Goal: Task Accomplishment & Management: Manage account settings

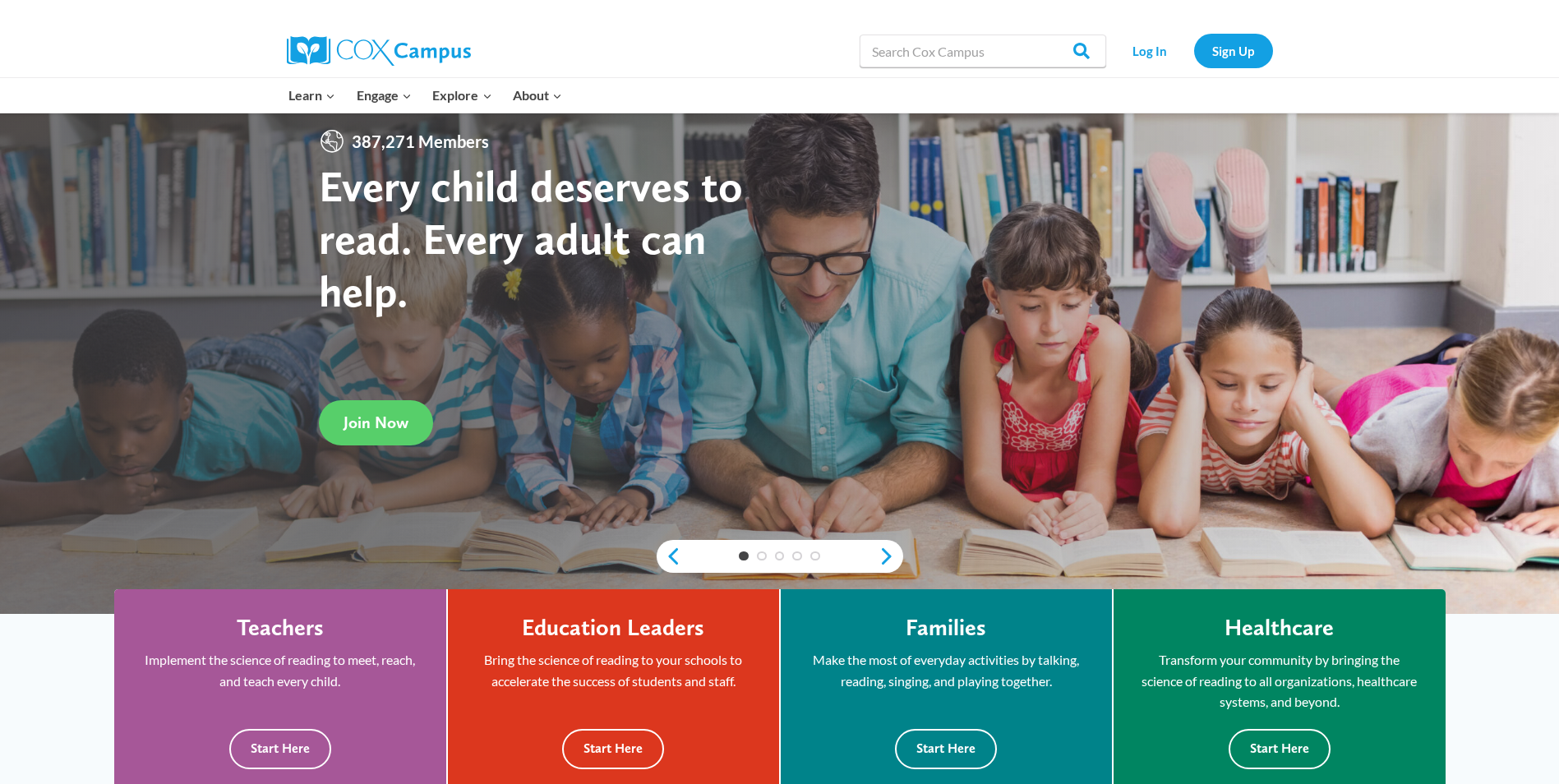
scroll to position [82, 0]
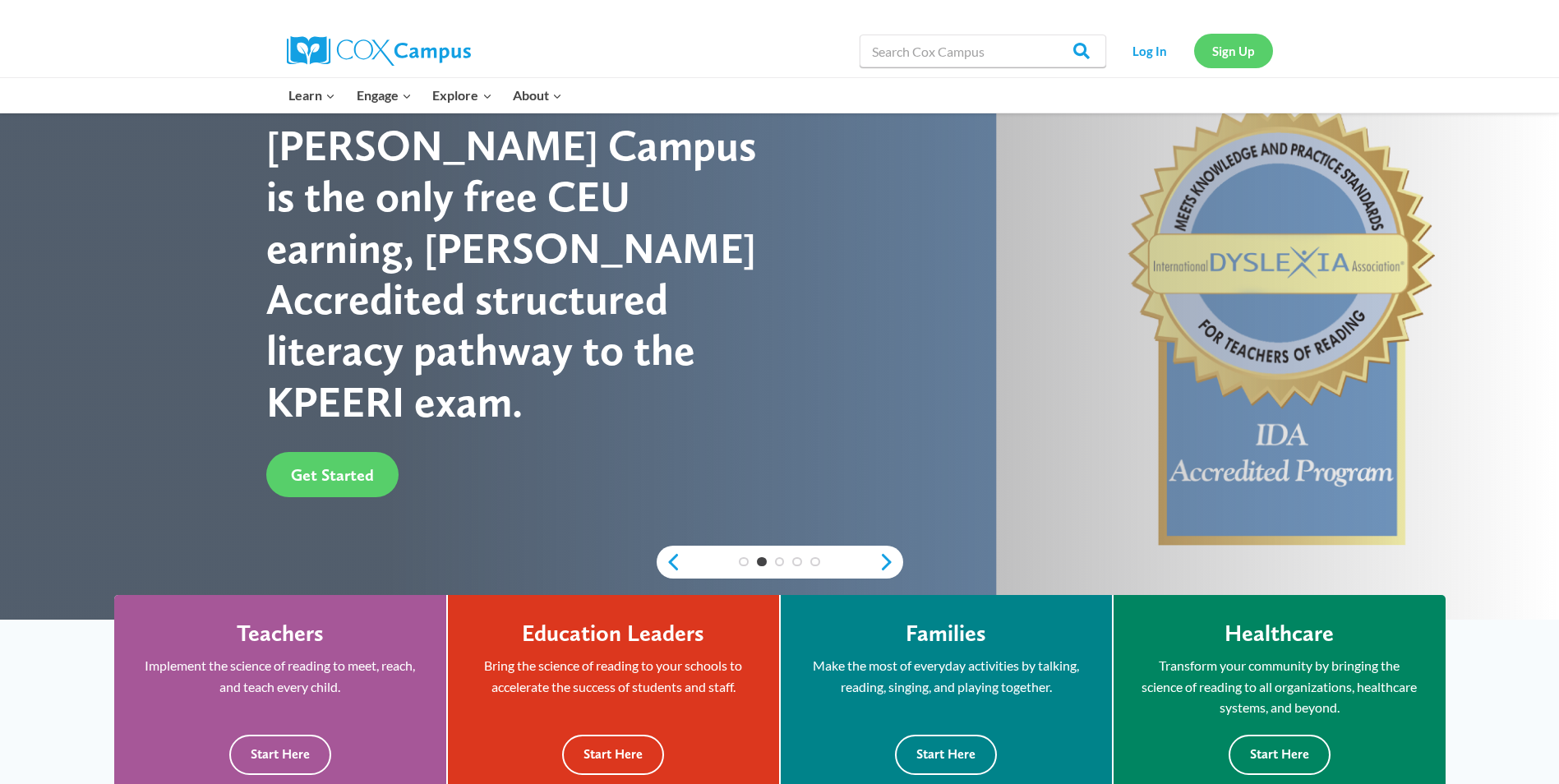
click at [1221, 46] on link "Sign Up" at bounding box center [1234, 50] width 79 height 34
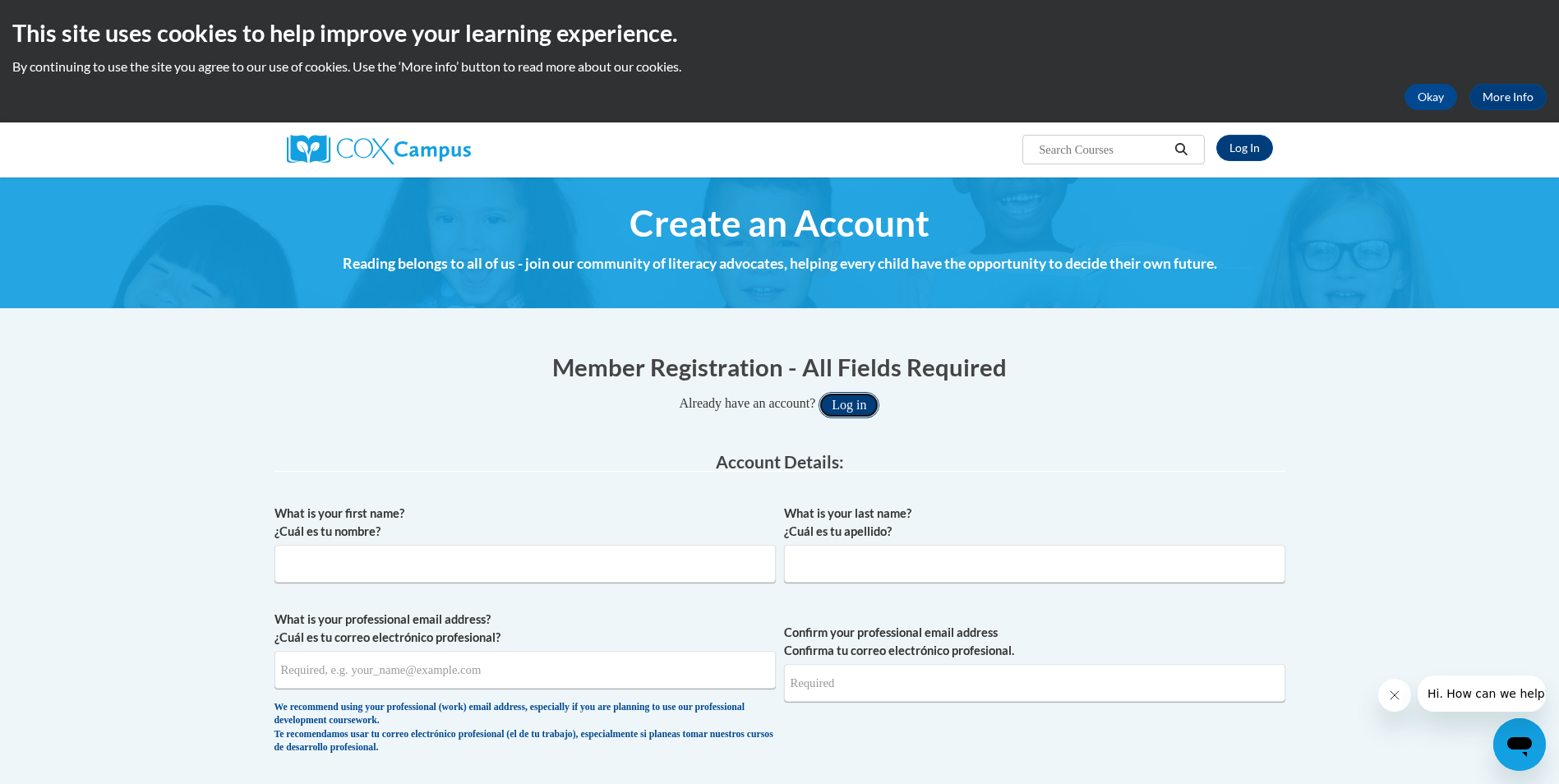
click at [880, 412] on button "Log in" at bounding box center [849, 405] width 61 height 26
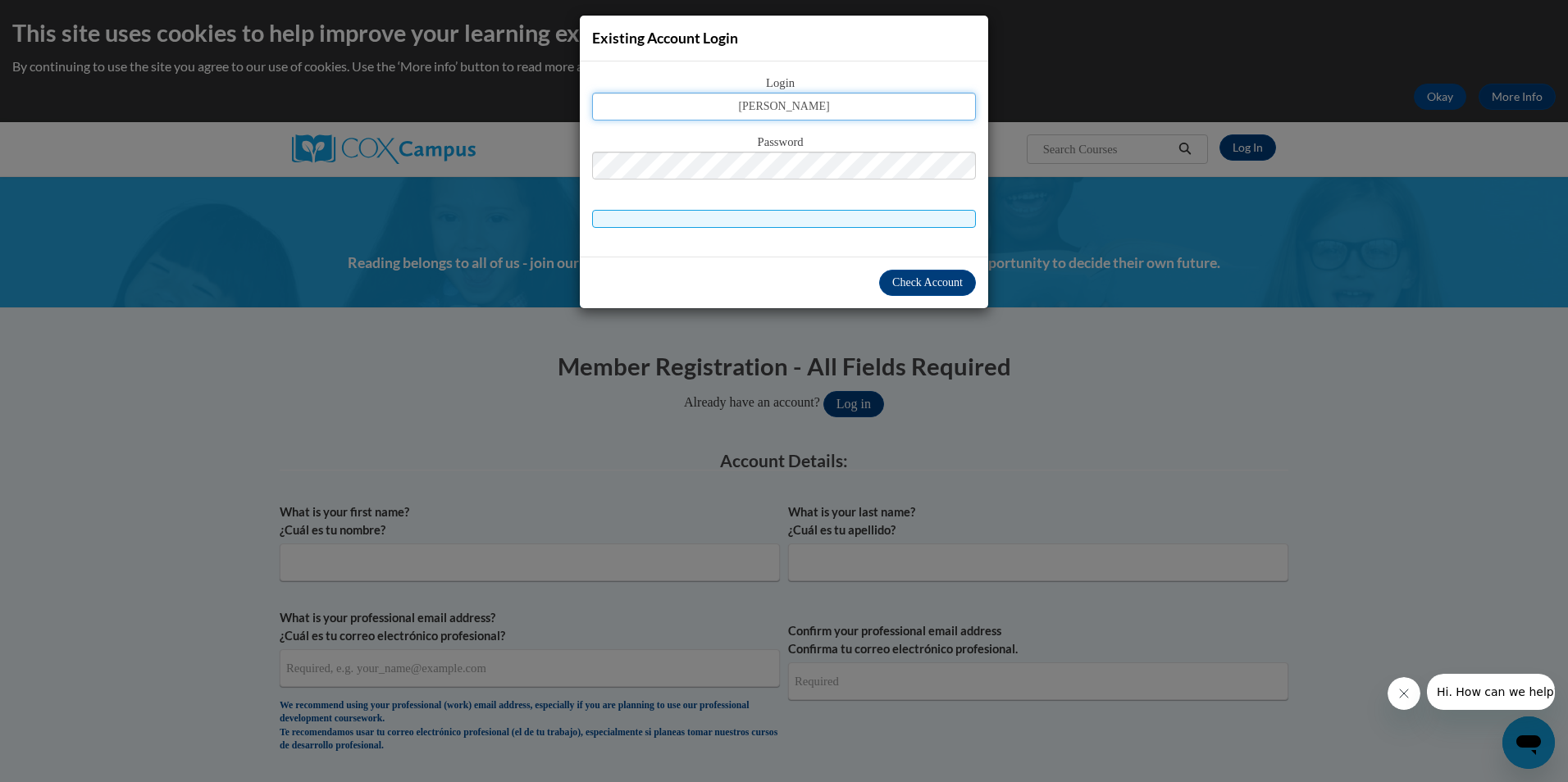
type input "acribbs@daltonstate.edu"
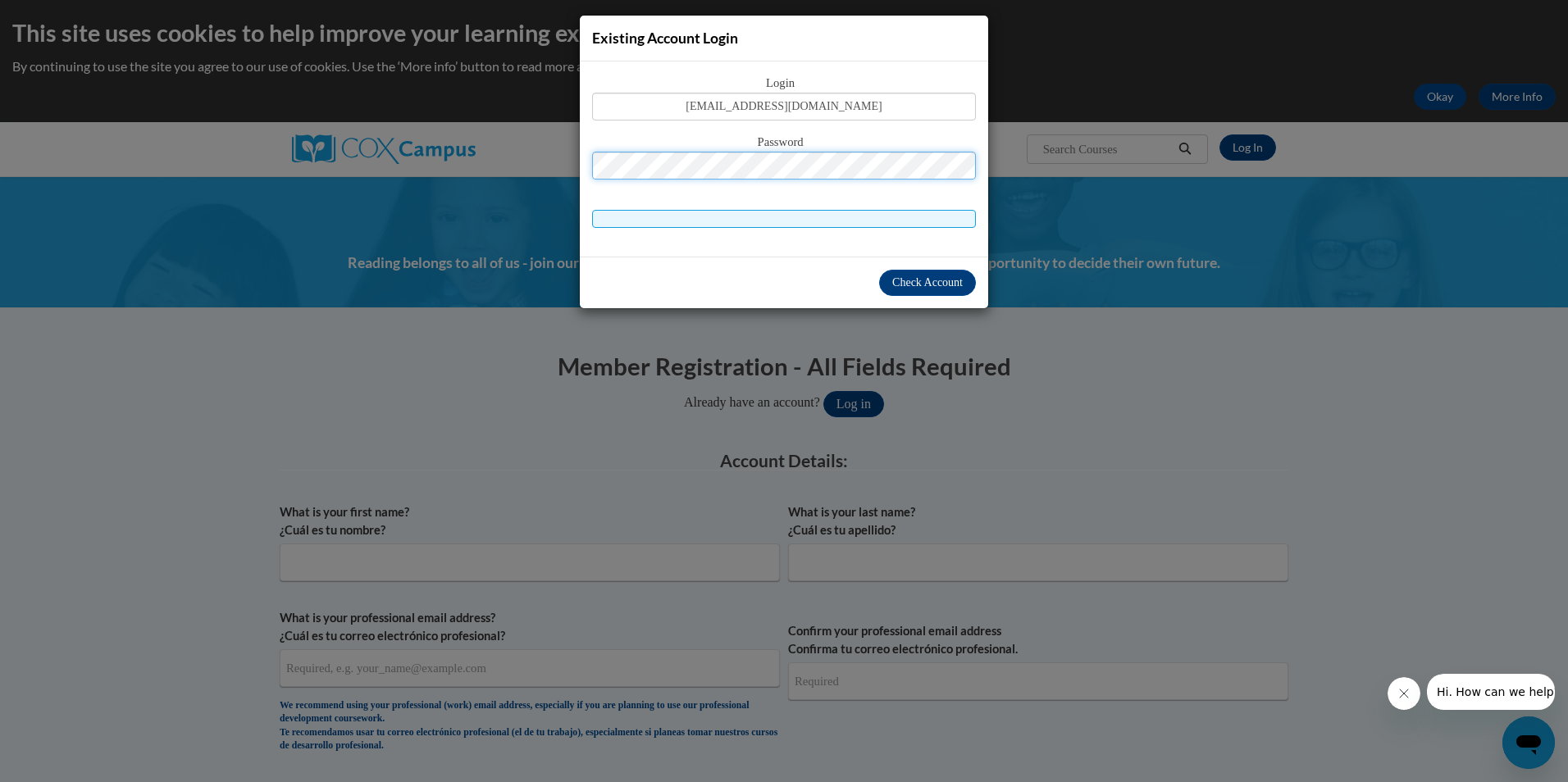
click at [823, 391] on button "Log in" at bounding box center [854, 404] width 61 height 26
click at [902, 283] on span "Check Account" at bounding box center [928, 282] width 71 height 12
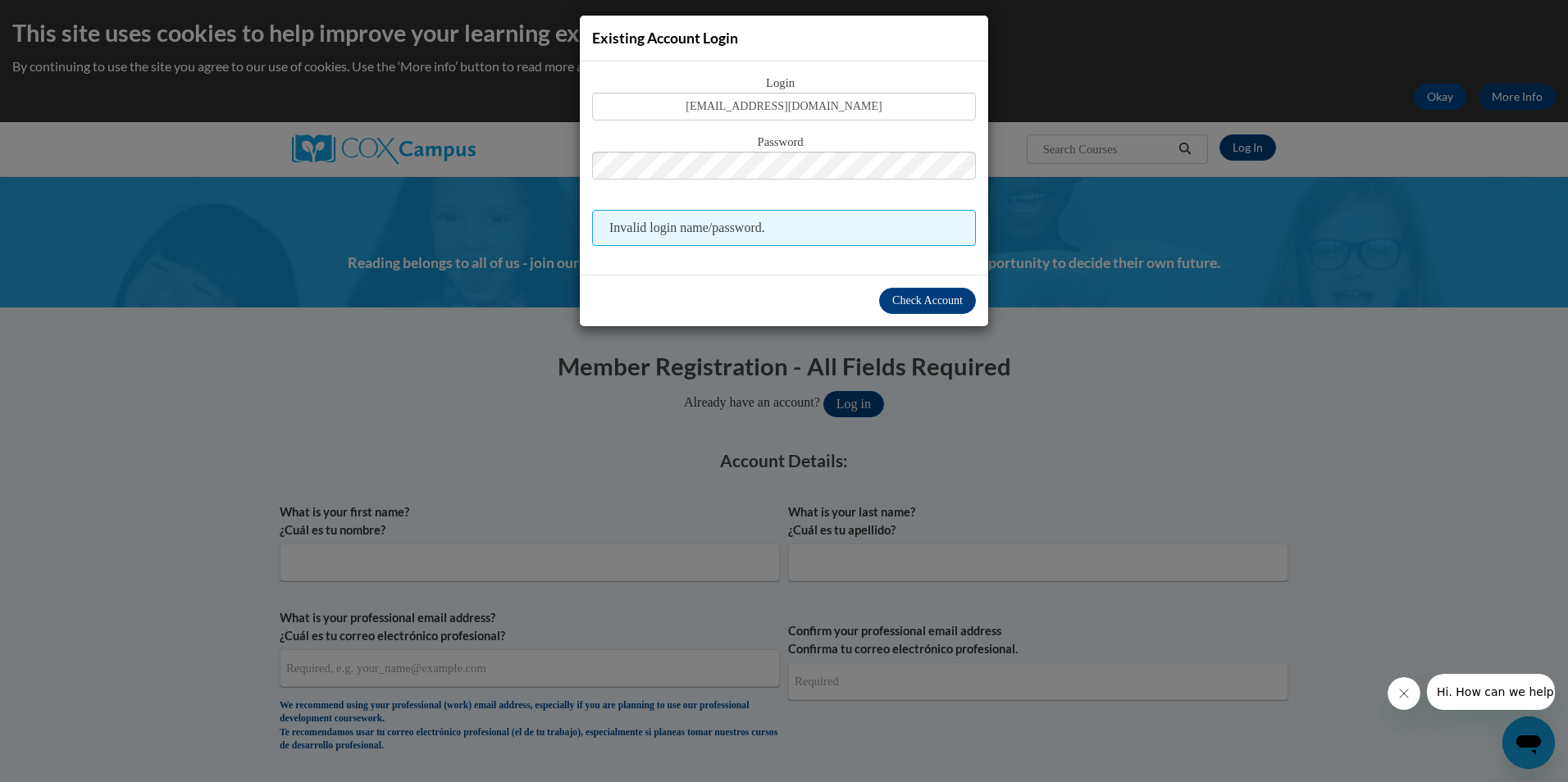
click at [1076, 292] on div "Existing Account Login Login acribbs@daltonstate.edu Password Invalid login nam…" at bounding box center [784, 391] width 1568 height 782
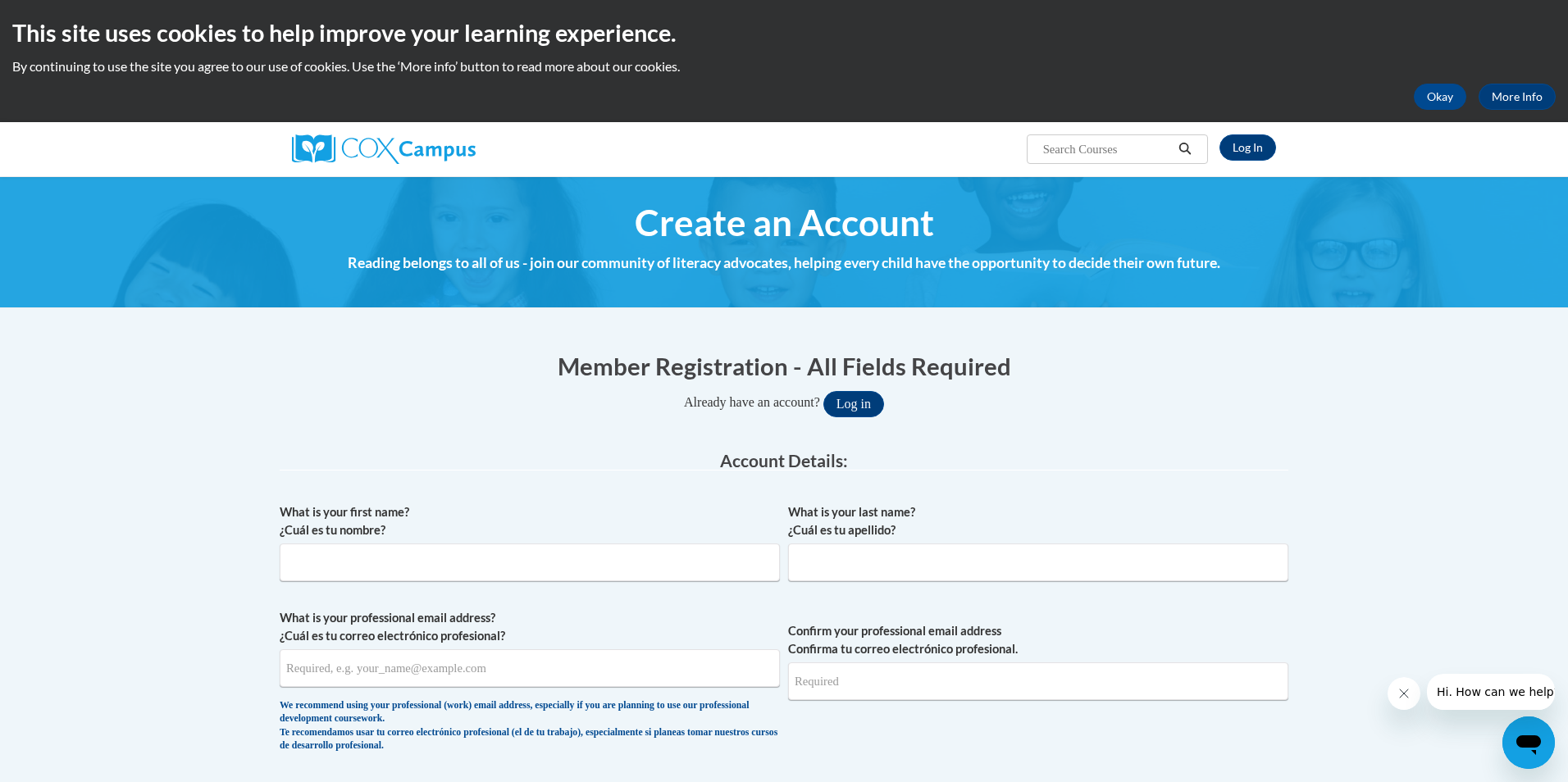
click at [1076, 292] on body "This site uses cookies to help improve your learning experience. By continuing …" at bounding box center [784, 391] width 1568 height 782
click at [338, 565] on input "What is your first name? ¿Cuál es tu nombre?" at bounding box center [523, 563] width 500 height 38
type input "Aimee"
click at [844, 571] on input "What is your last name? ¿Cuál es tu apellido?" at bounding box center [1032, 563] width 500 height 38
type input "Cribbs"
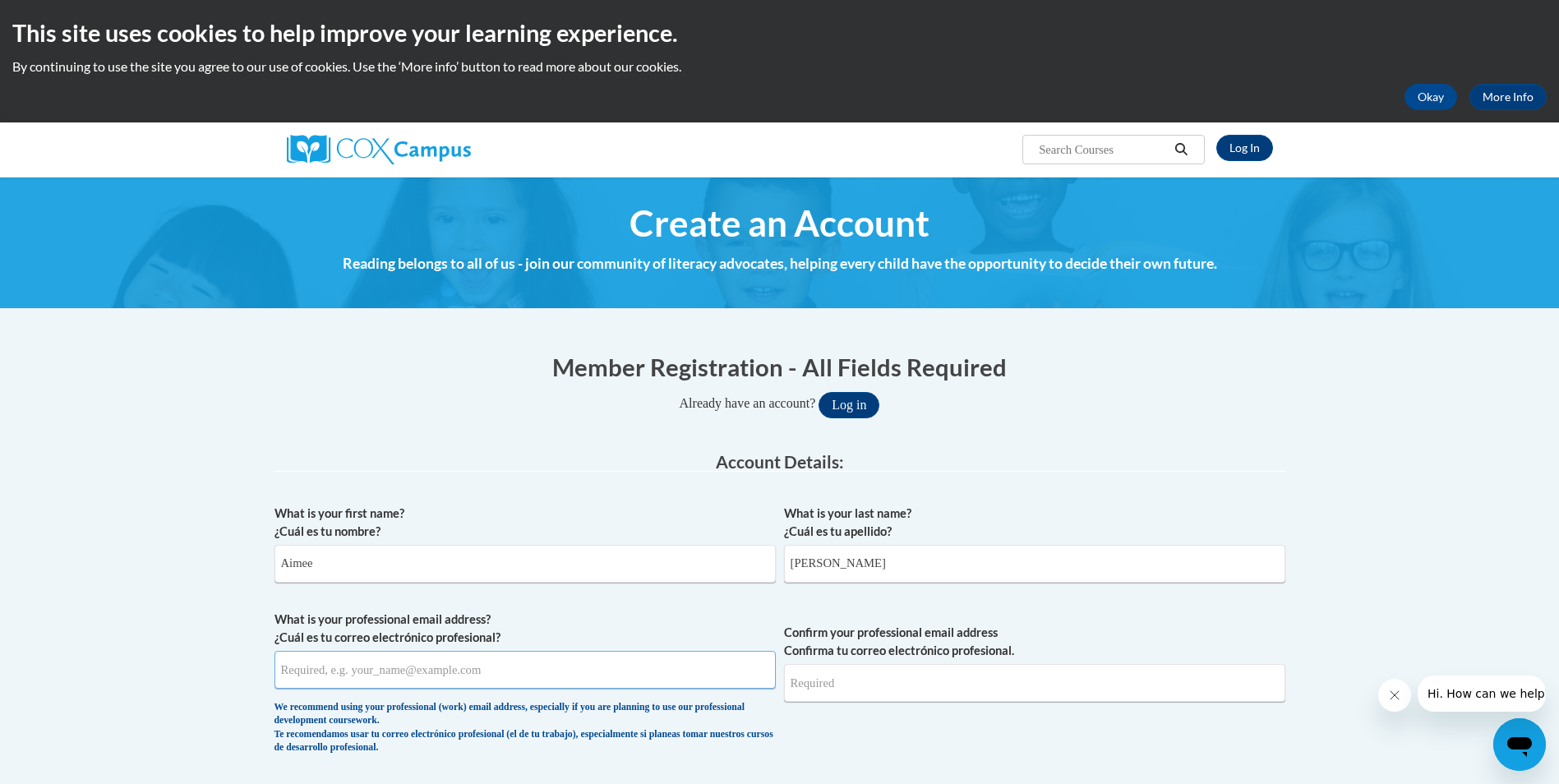
click at [406, 679] on input "What is your professional email address? ¿Cuál es tu correo electrónico profesi…" at bounding box center [525, 670] width 502 height 38
type input "[EMAIL_ADDRESS][DOMAIN_NAME]"
click at [876, 695] on input "[EMAIL_ADDRESS][DOMAIN_NAME]" at bounding box center [1034, 683] width 502 height 38
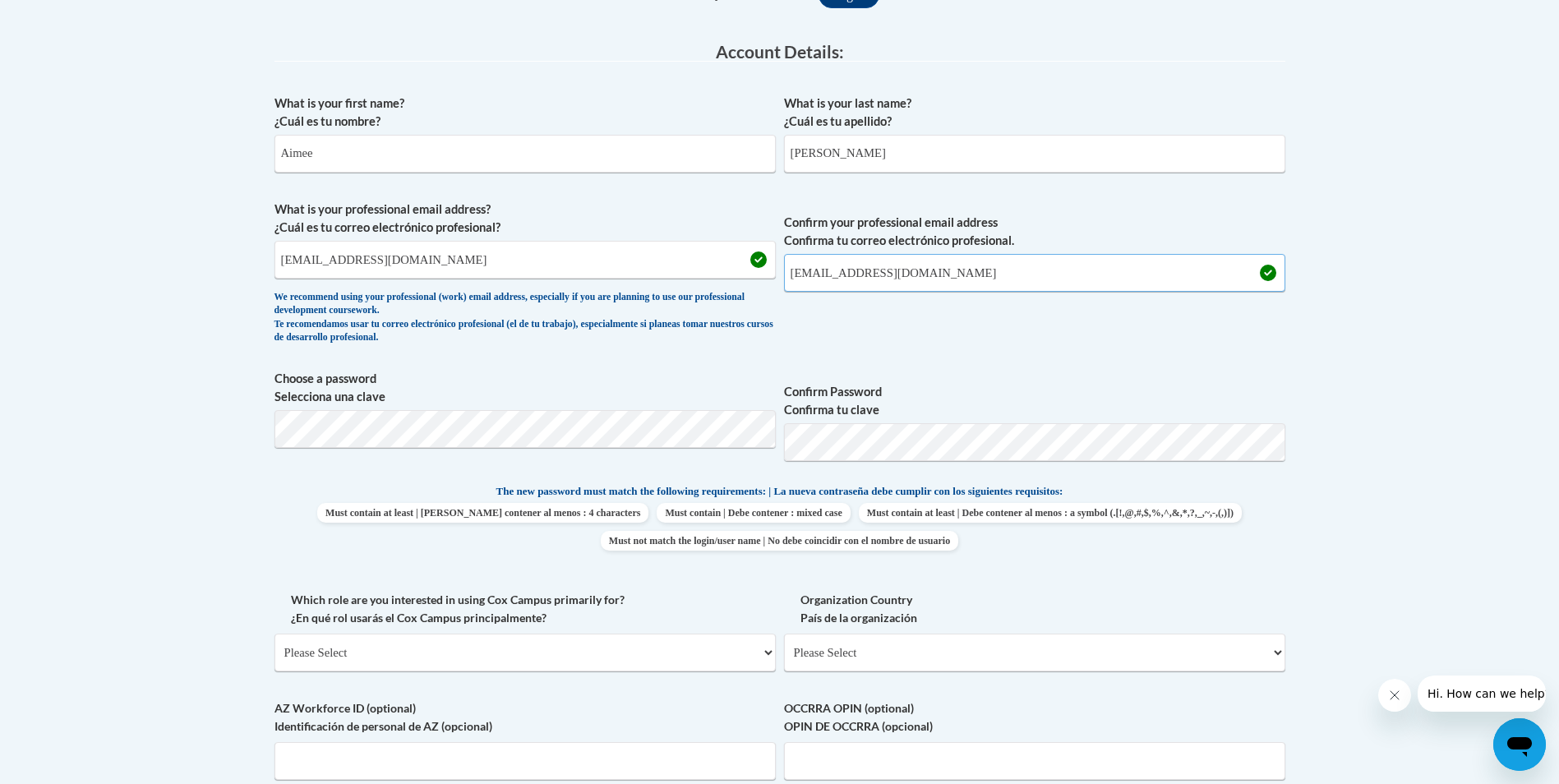
scroll to position [411, 0]
click at [974, 263] on input "[EMAIL_ADDRESS][DOMAIN_NAME]" at bounding box center [1034, 272] width 502 height 38
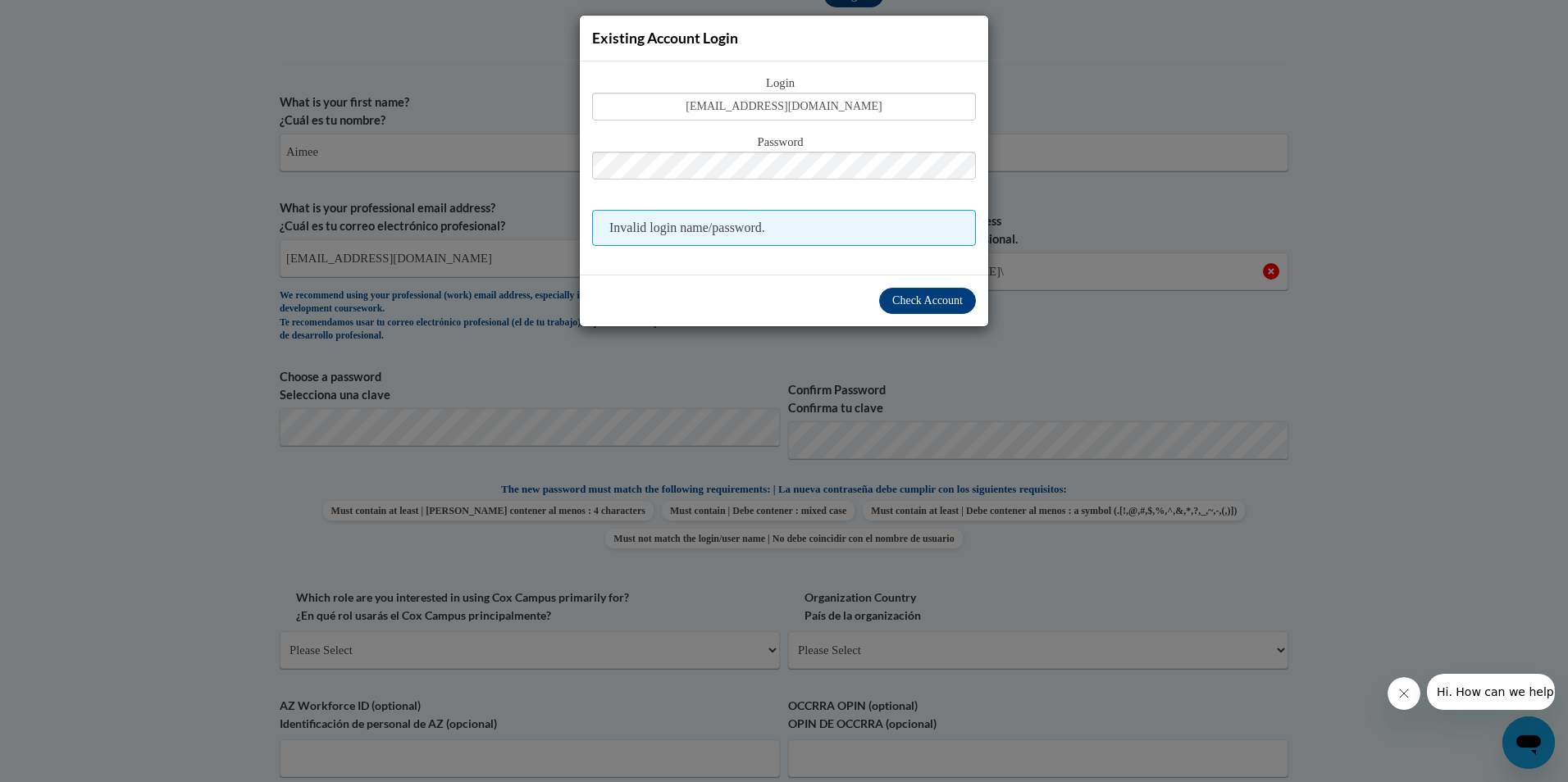
click at [1049, 154] on div "Existing Account Login Login acribbs@daltonstate.edu Password Invalid login nam…" at bounding box center [784, 391] width 1568 height 782
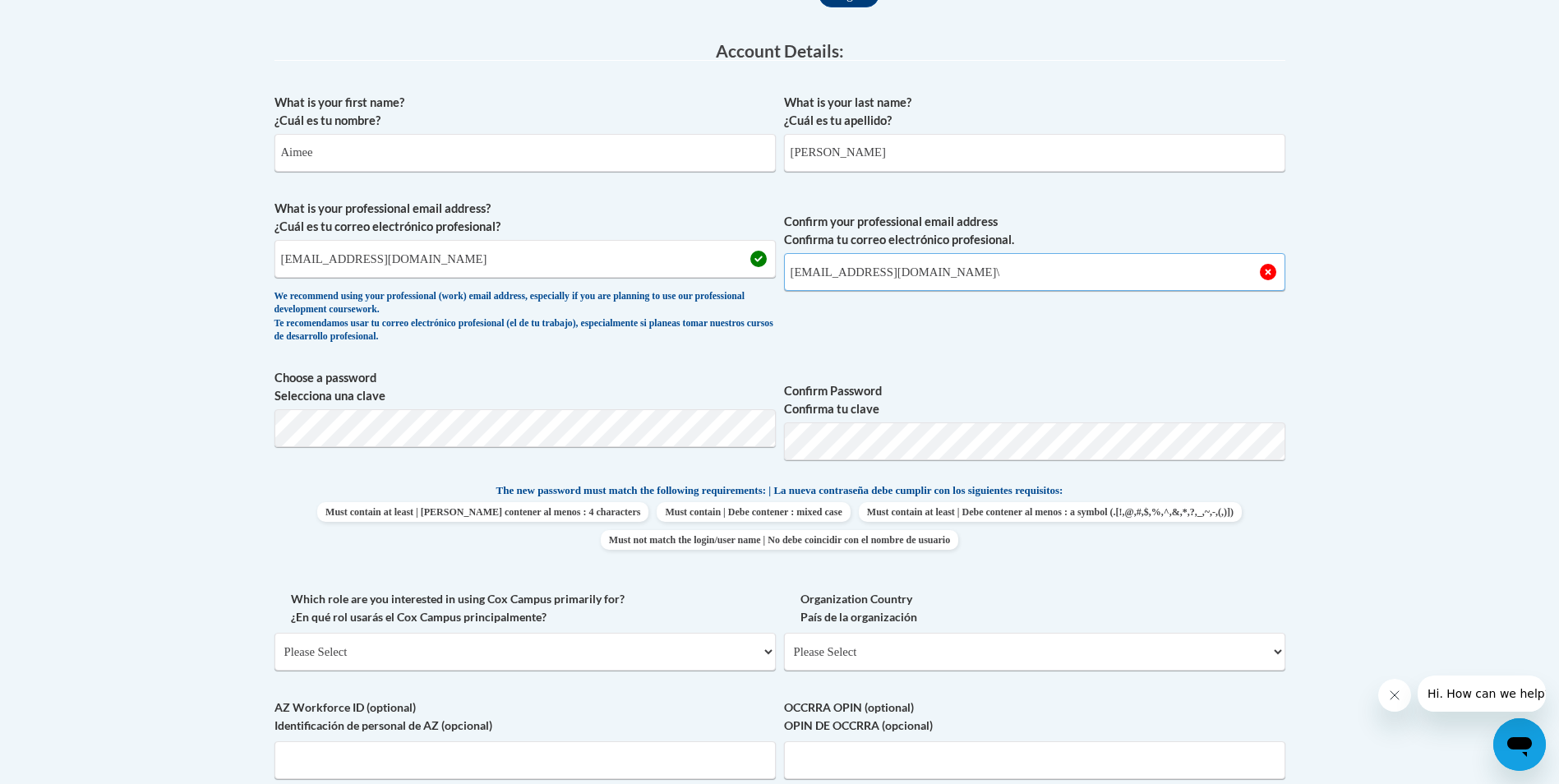
click at [931, 269] on input "acribbs@daltonstate.edu\" at bounding box center [1034, 272] width 502 height 38
type input "acribbs@daltonstate.edu"
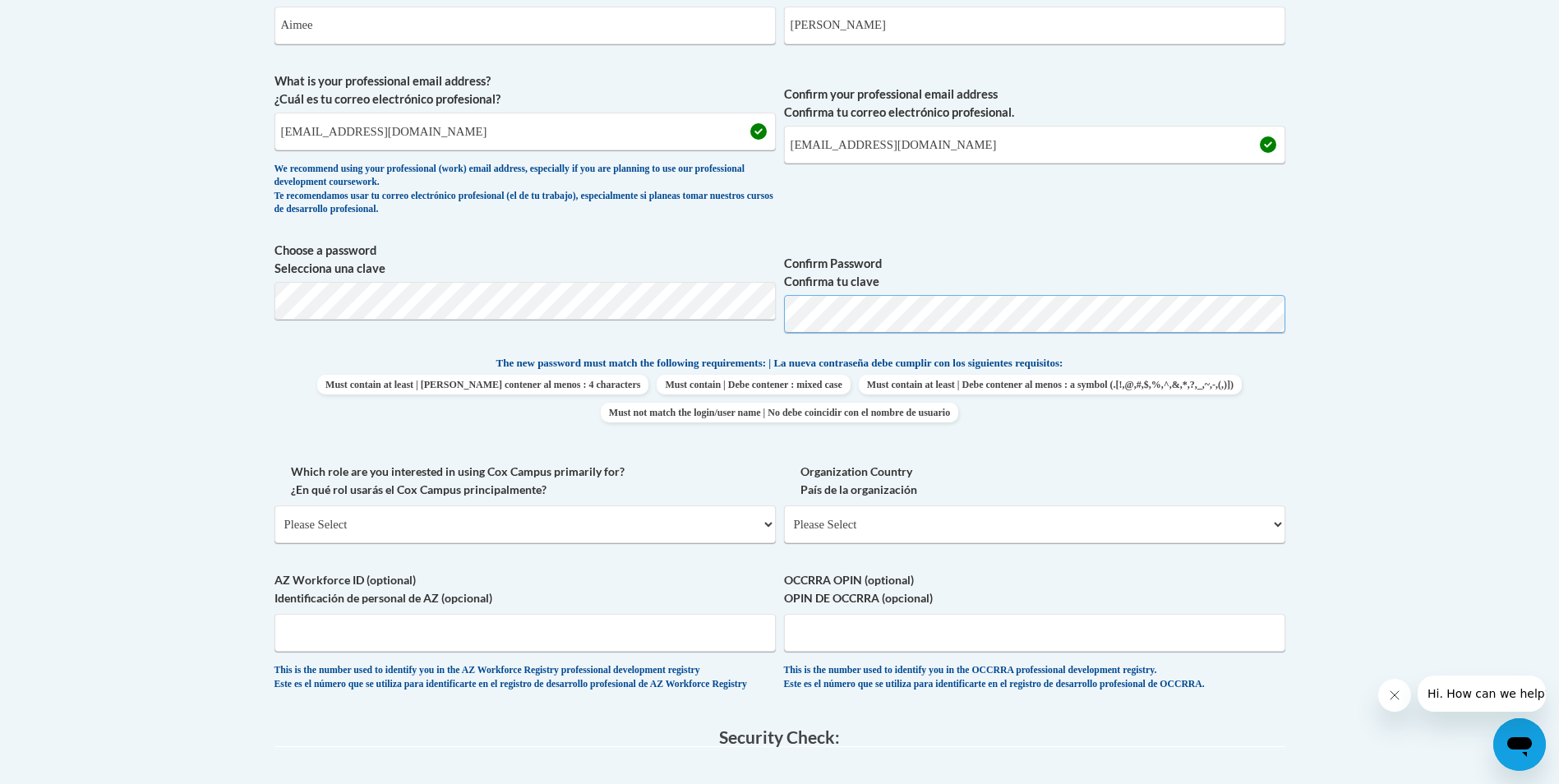
scroll to position [740, 0]
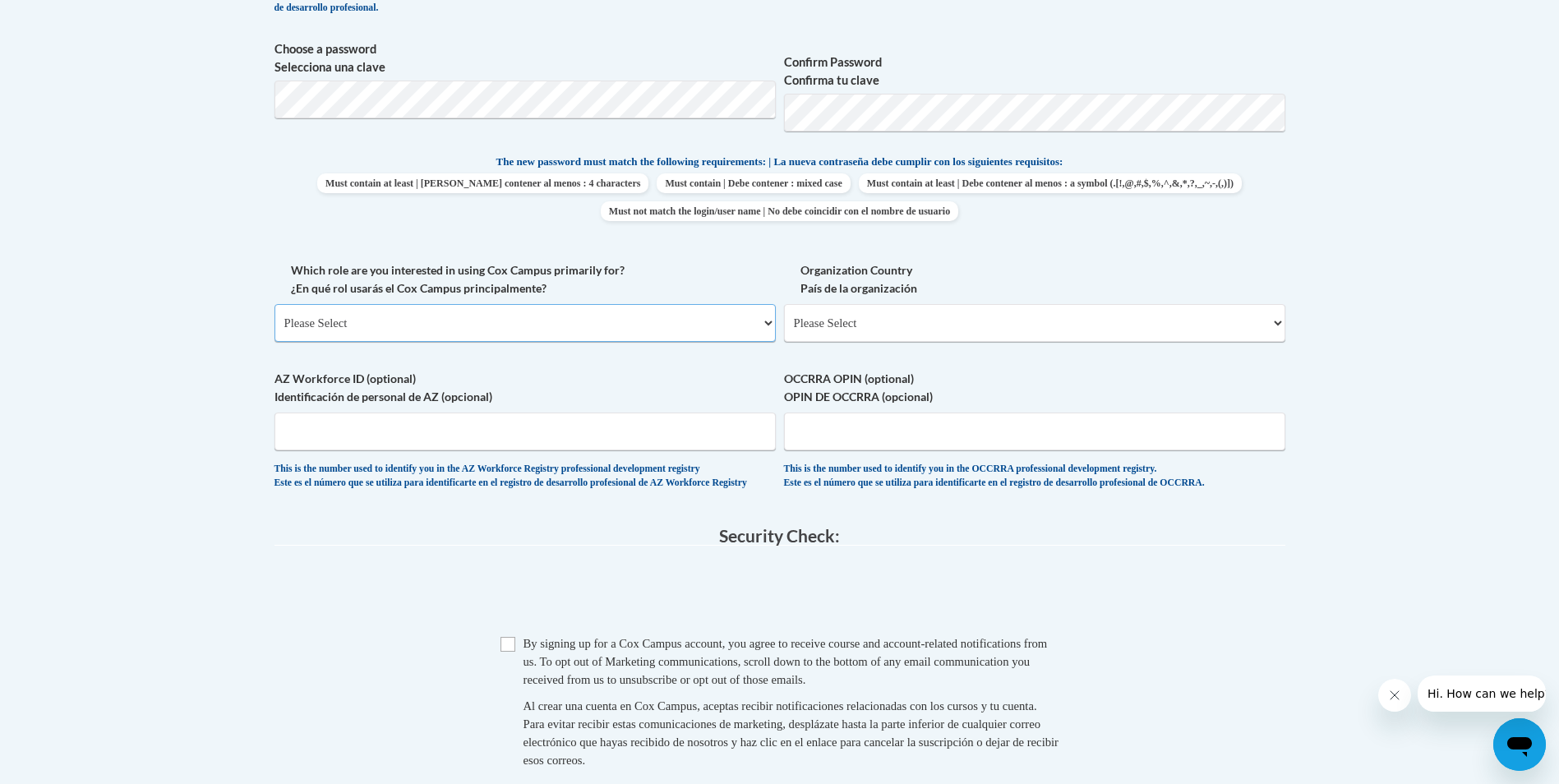
click at [742, 334] on select "Please Select College/University | Colegio/Universidad Community/Nonprofit Part…" at bounding box center [525, 323] width 502 height 38
select select "5a18ea06-2b54-4451-96f2-d152daf9eac5"
click at [274, 304] on select "Please Select College/University | Colegio/Universidad Community/Nonprofit Part…" at bounding box center [525, 323] width 502 height 38
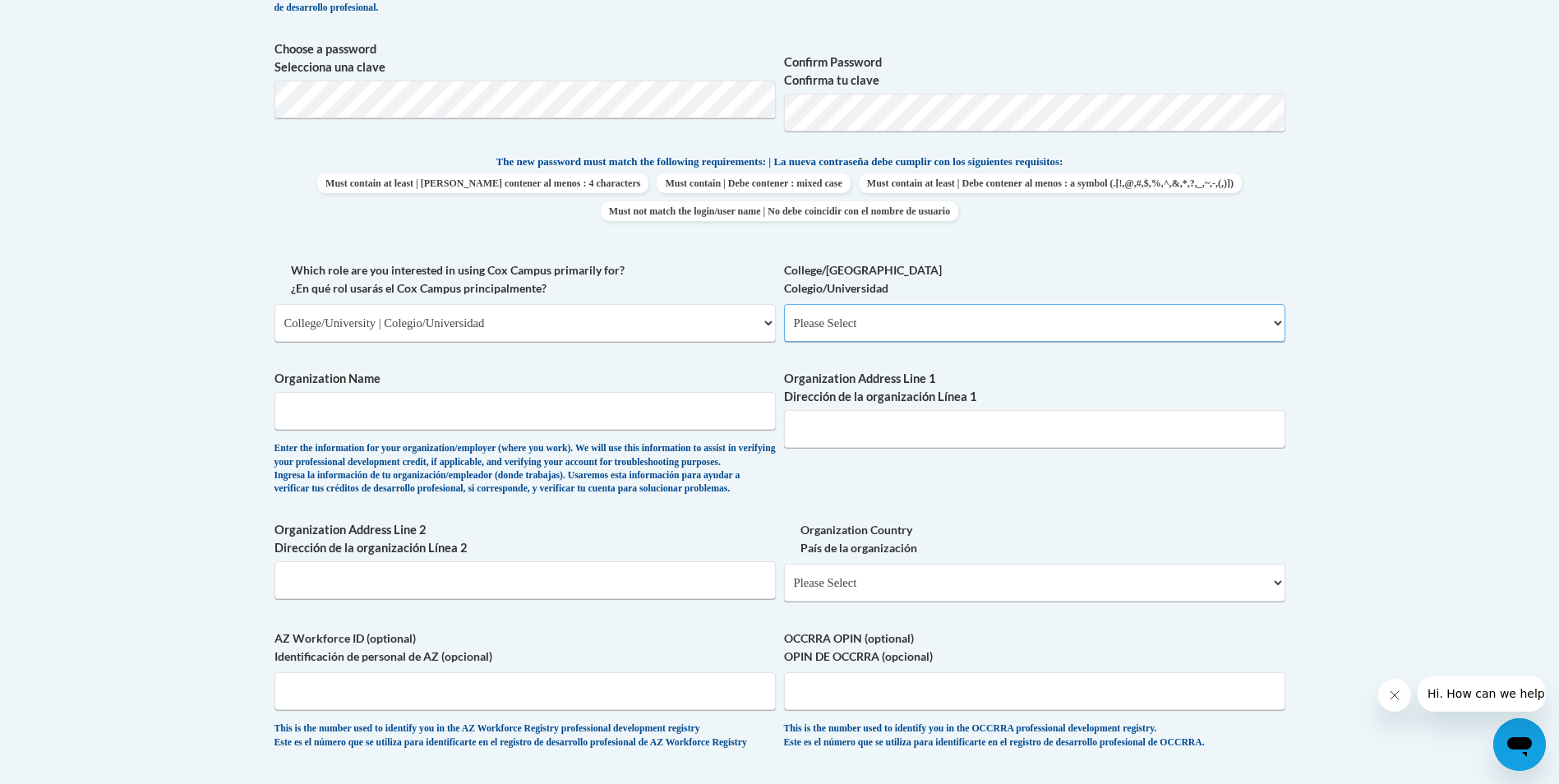
click at [871, 327] on select "Please Select College/University Staff | Empleado universitario College/Univers…" at bounding box center [1034, 323] width 502 height 38
select select "c8743970-7742-49d2-af9e-5c4138019e9a"
click at [784, 304] on select "Please Select College/University Staff | Empleado universitario College/Univers…" at bounding box center [1034, 323] width 502 height 38
click at [432, 413] on input "Organization Name" at bounding box center [525, 411] width 502 height 38
type input "Dalton State College"
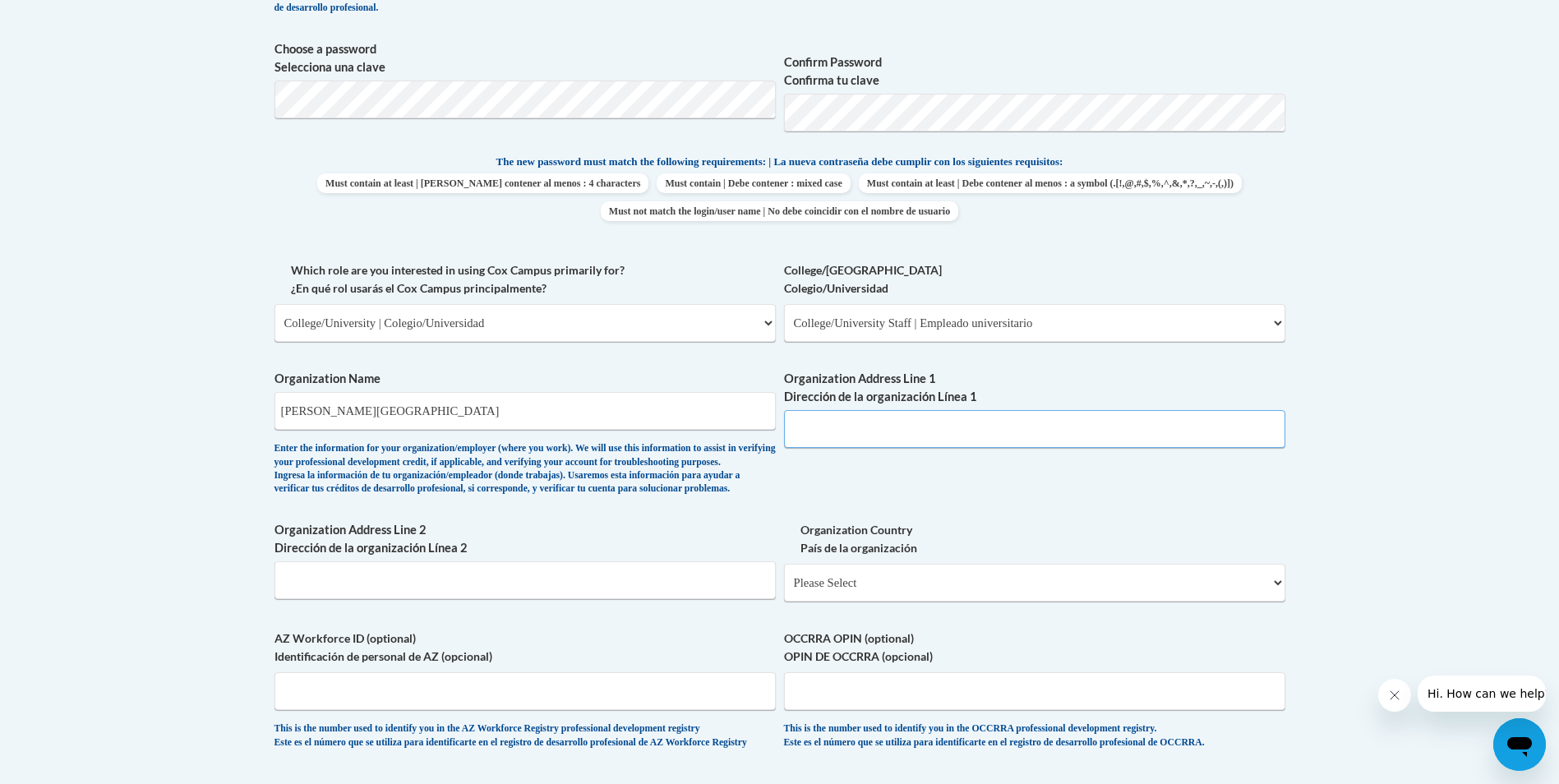
click at [888, 420] on input "Organization Address Line 1 Dirección de la organización Línea 1" at bounding box center [1034, 429] width 502 height 38
type input "650 College Ave."
click at [453, 600] on input "Organization Address Line 2 Dirección de la organización Línea 2" at bounding box center [525, 581] width 502 height 38
type input "Brown Hall"
click at [911, 602] on select "Please Select United States | Estados Unidos Outside of the United States | Fue…" at bounding box center [1034, 583] width 502 height 38
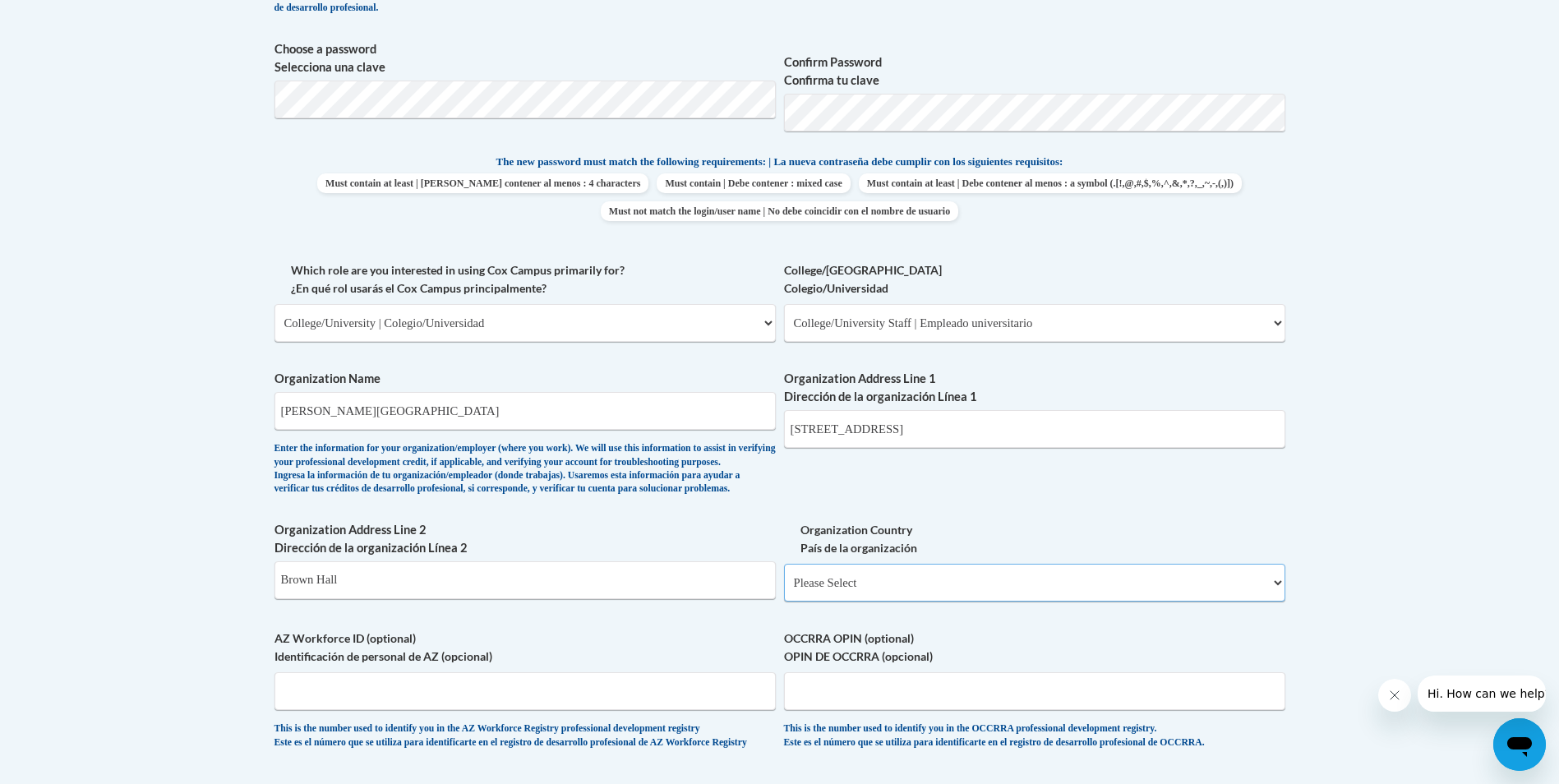
select select "ad49bcad-a171-4b2e-b99c-48b446064914"
click at [784, 590] on select "Please Select United States | Estados Unidos Outside of the United States | Fue…" at bounding box center [1034, 583] width 502 height 38
select select
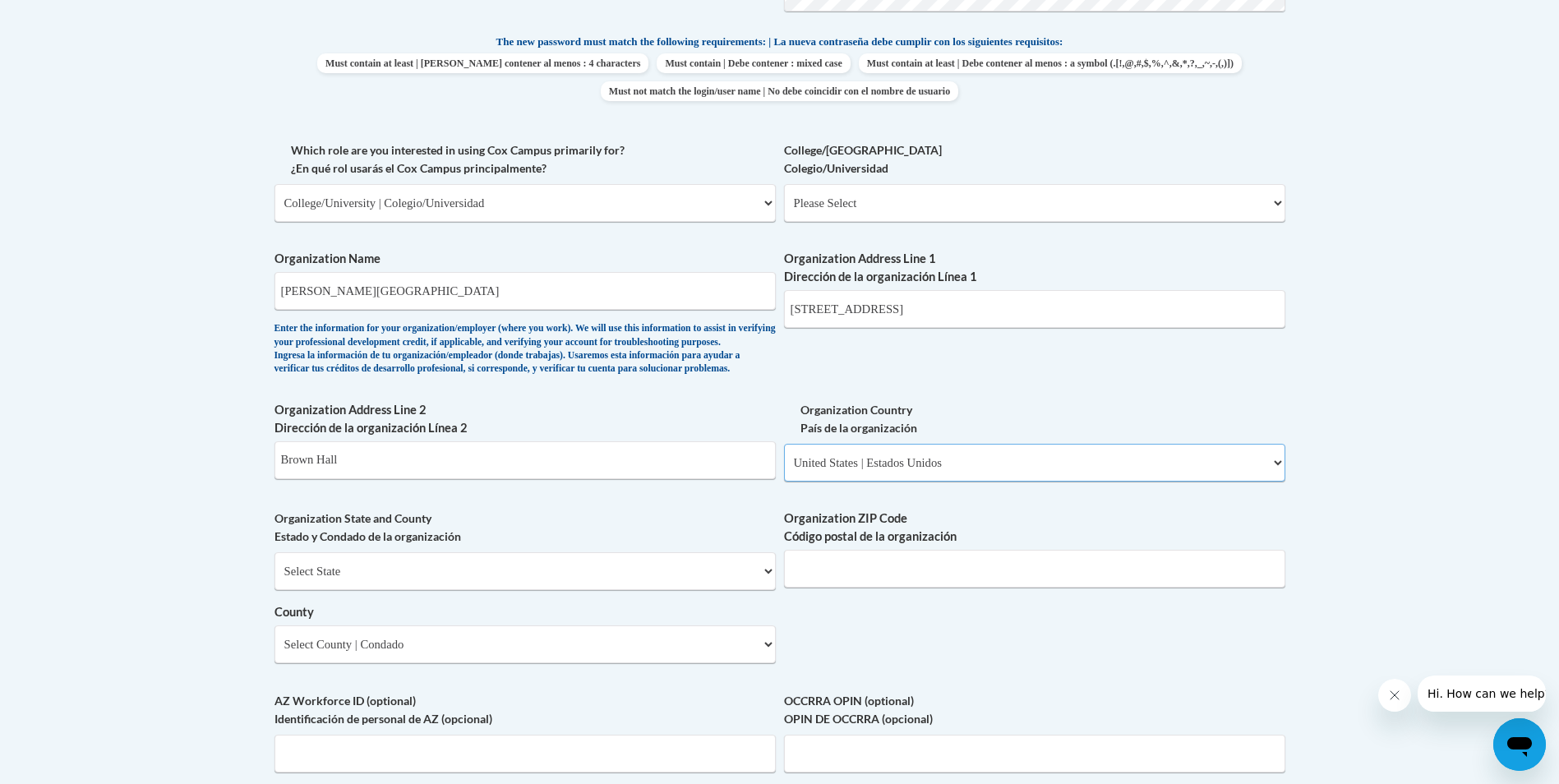
scroll to position [987, 0]
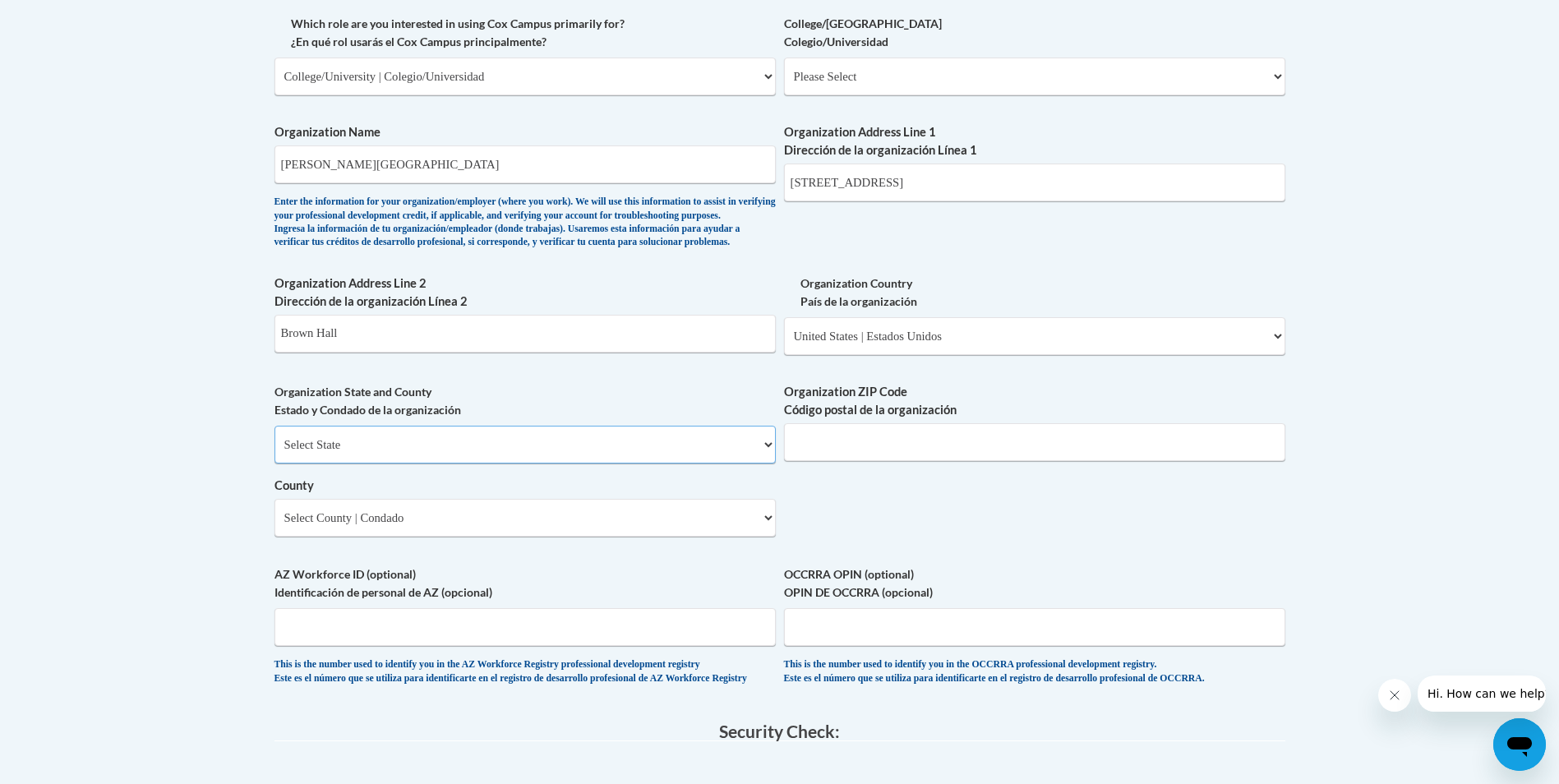
click at [424, 457] on select "Select State Alabama Alaska Arizona Arkansas California Colorado Connecticut De…" at bounding box center [525, 445] width 502 height 38
select select "Georgia"
click at [274, 453] on select "Select State Alabama Alaska Arizona Arkansas California Colorado Connecticut De…" at bounding box center [525, 445] width 502 height 38
click at [420, 537] on select "Select County Appling Atkinson Bacon Baker Baldwin Banks Barrow Bartow Ben Hill…" at bounding box center [525, 518] width 502 height 38
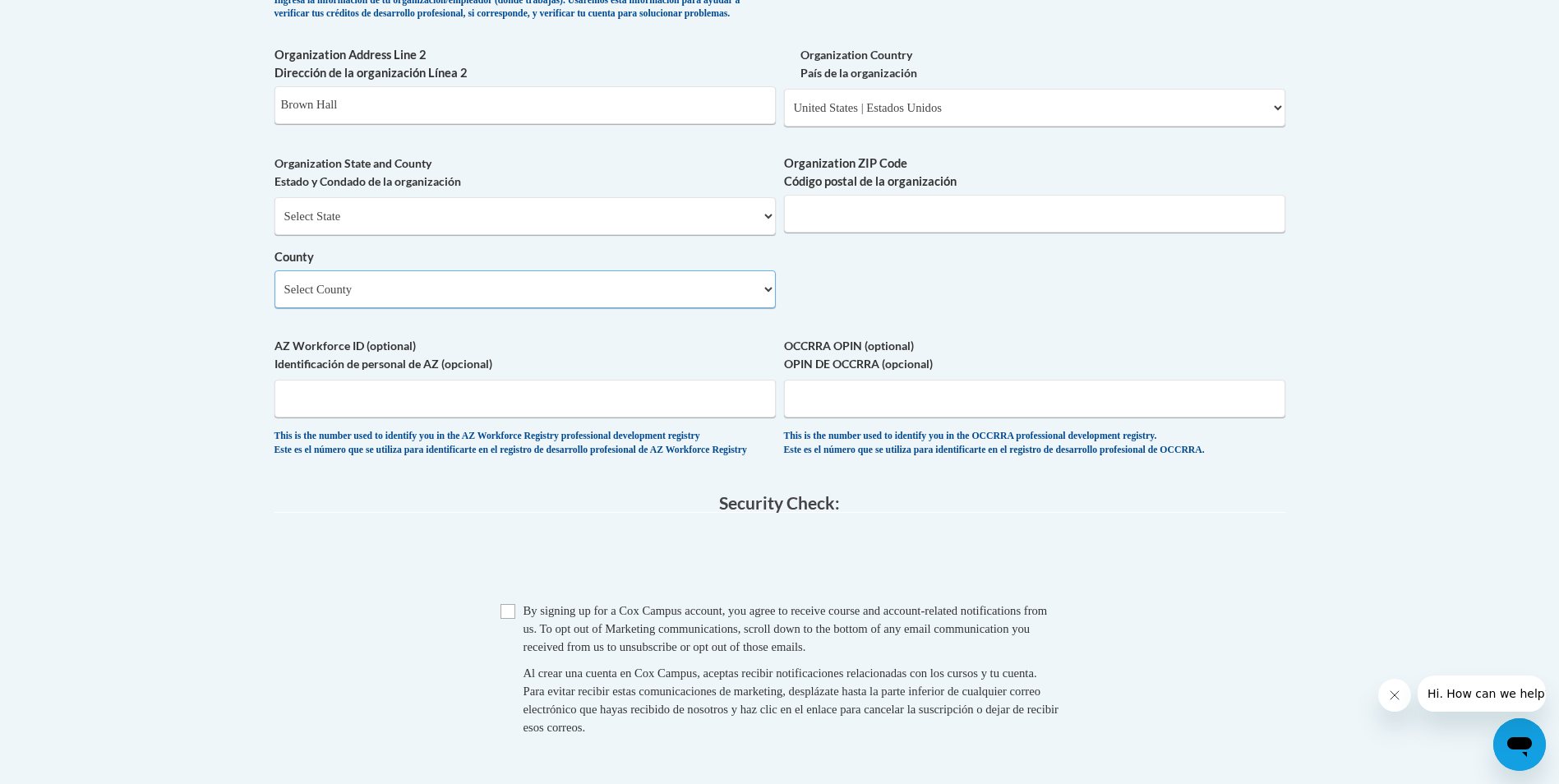
scroll to position [1233, 0]
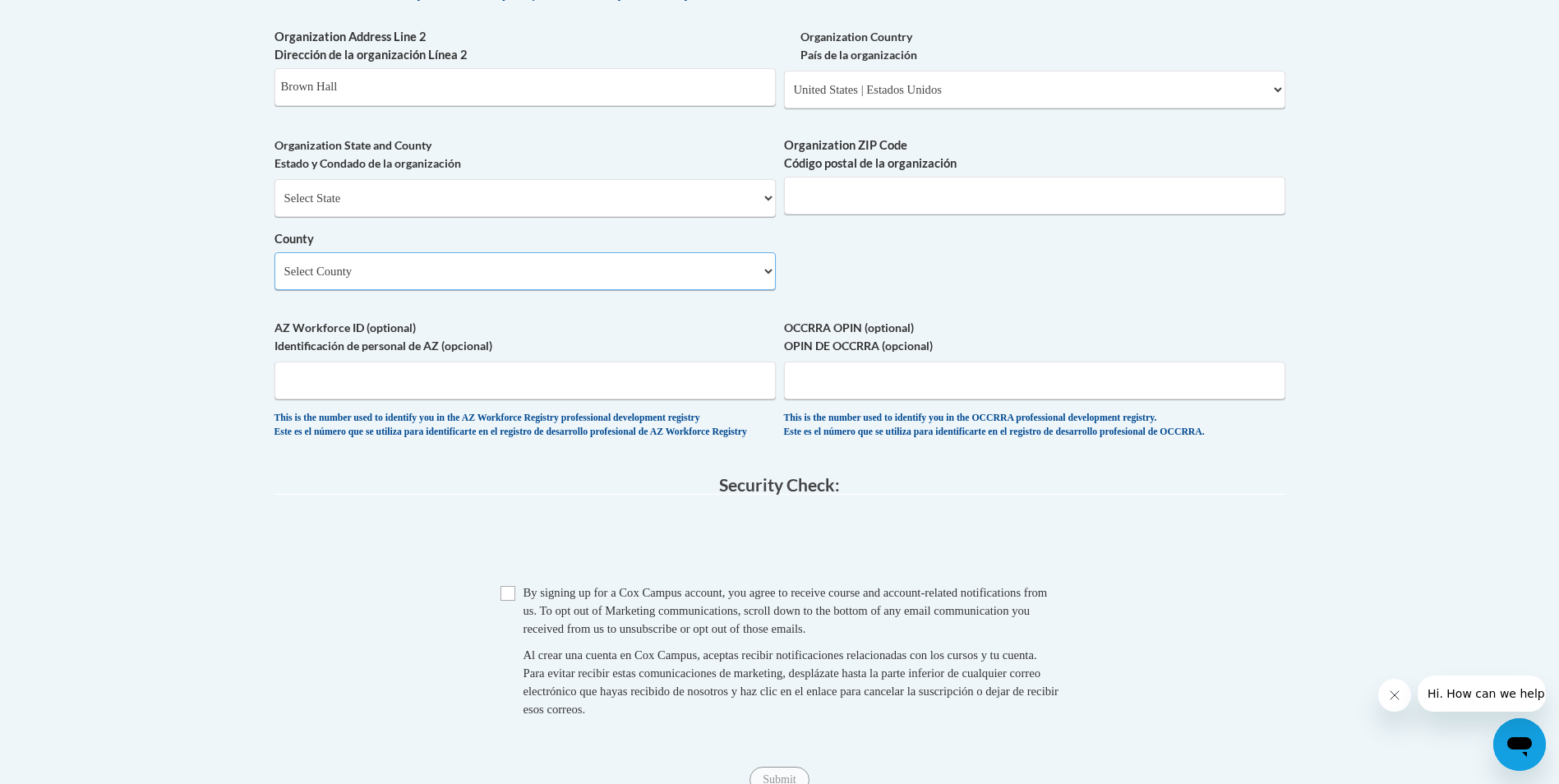
click at [763, 290] on select "Select County Appling Atkinson Bacon Baker Baldwin Banks Barrow Bartow Ben Hill…" at bounding box center [525, 271] width 502 height 38
select select "Whitfield"
click at [274, 279] on select "Select County Appling Atkinson Bacon Baker Baldwin Banks Barrow Bartow Ben Hill…" at bounding box center [525, 271] width 502 height 38
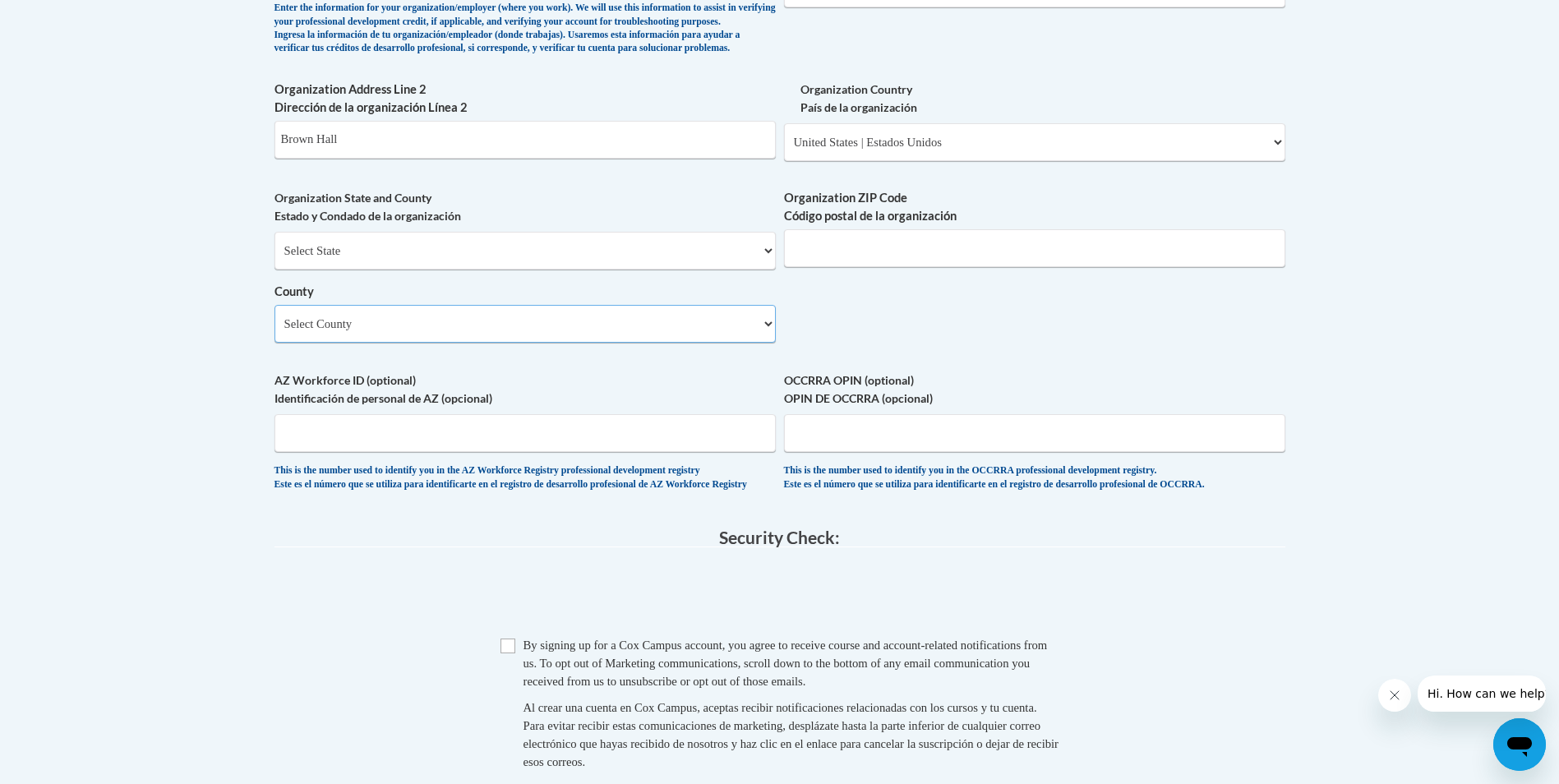
scroll to position [1150, 0]
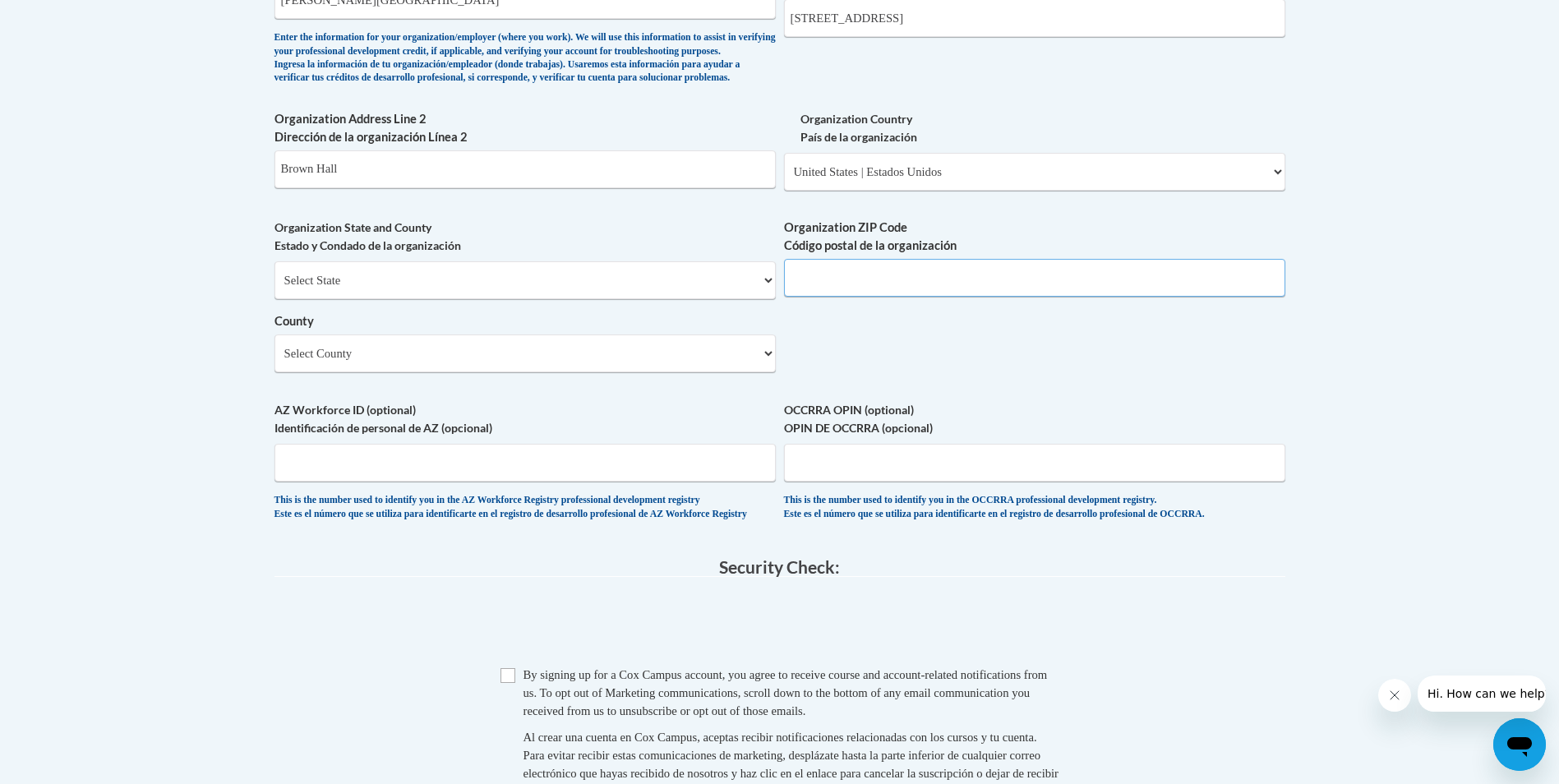
click at [869, 296] on input "Organization ZIP Code Código postal de la organización" at bounding box center [1034, 278] width 502 height 38
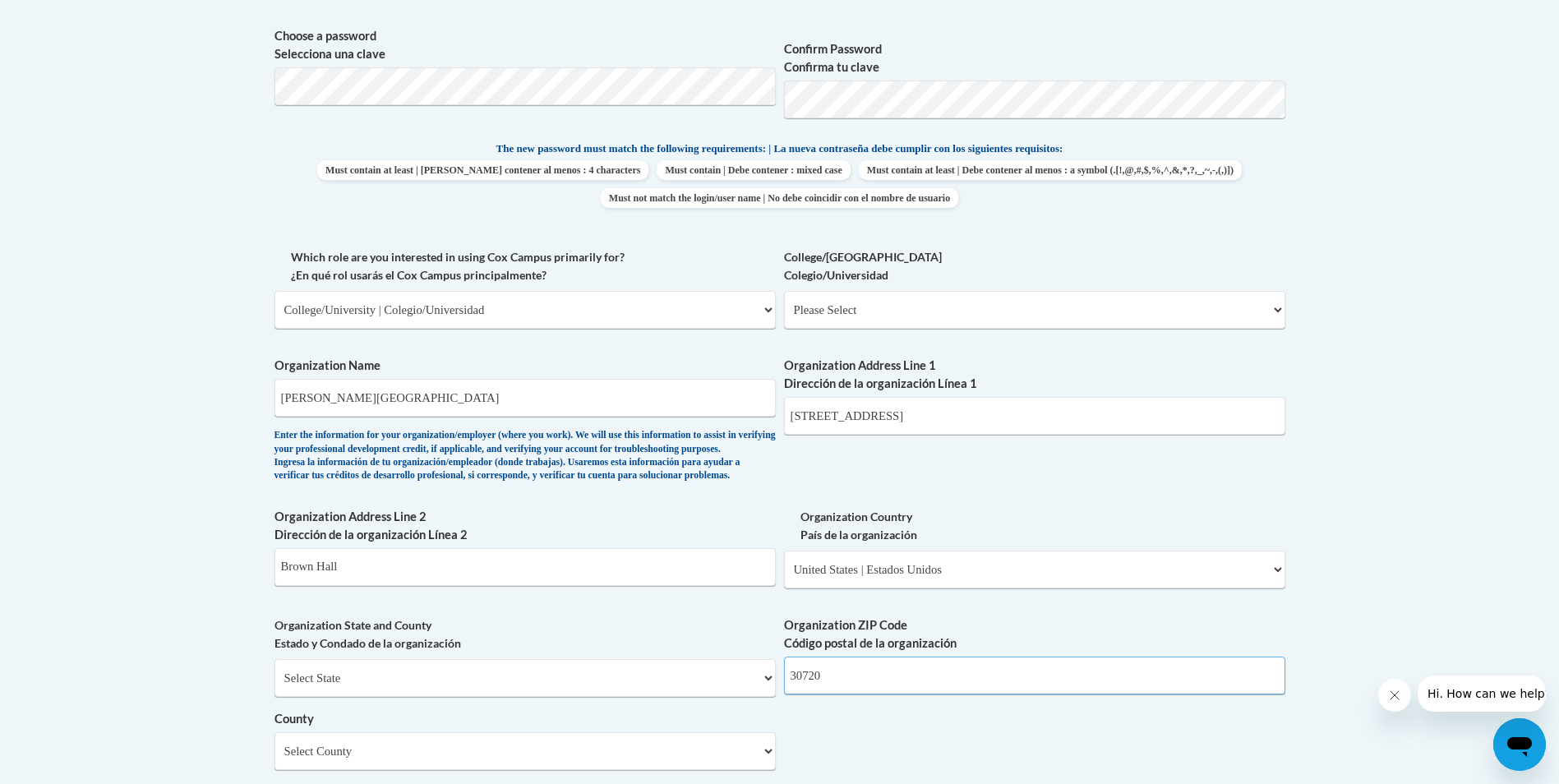
scroll to position [740, 0]
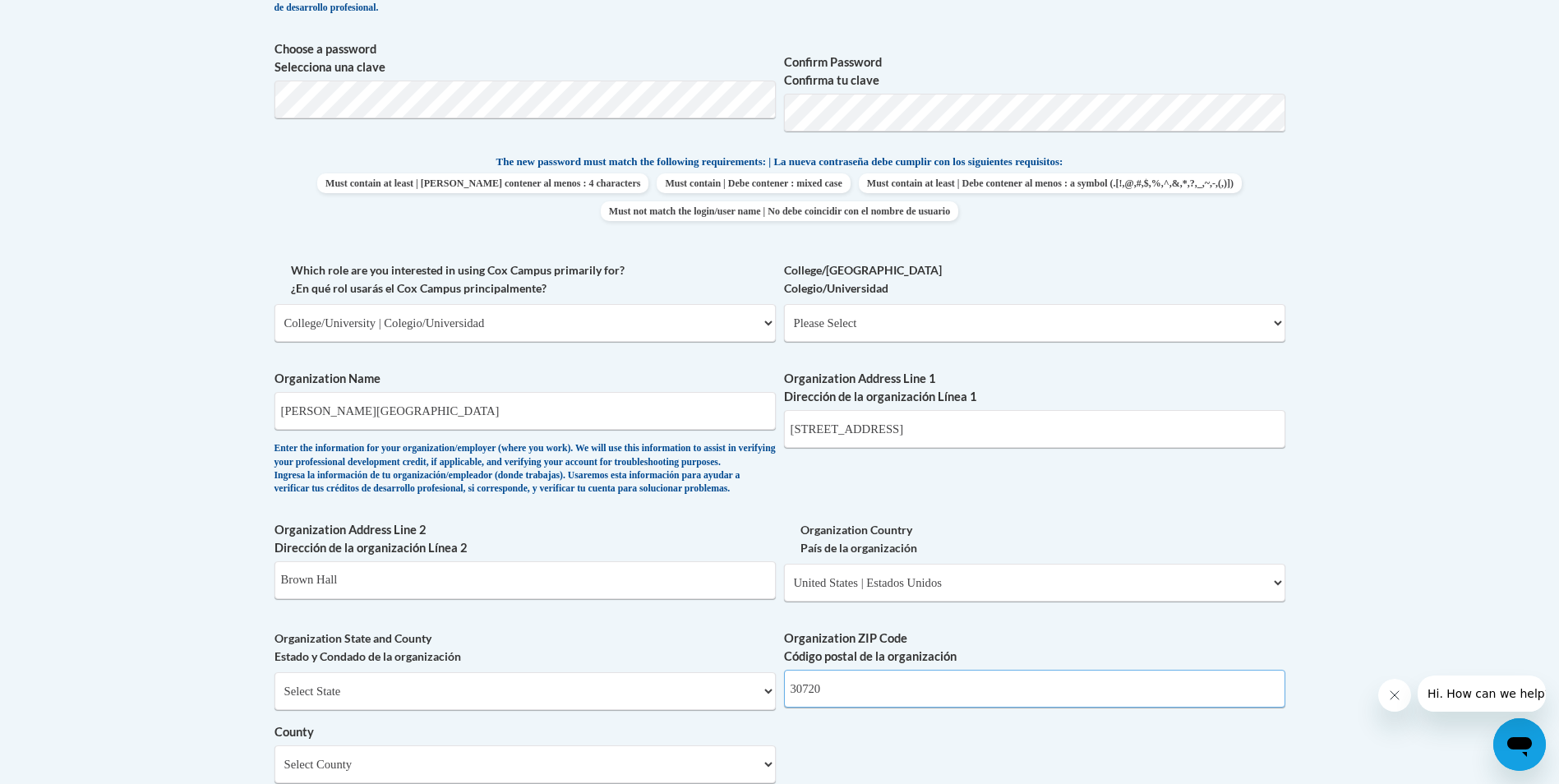
type input "30720"
click at [1095, 330] on select "Please Select College/University Staff | Empleado universitario College/Univers…" at bounding box center [1034, 323] width 502 height 38
select select "c8743970-7742-49d2-af9e-5c4138019e9a"
click at [784, 304] on select "Please Select College/University Staff | Empleado universitario College/Univers…" at bounding box center [1034, 323] width 502 height 38
select select "null"
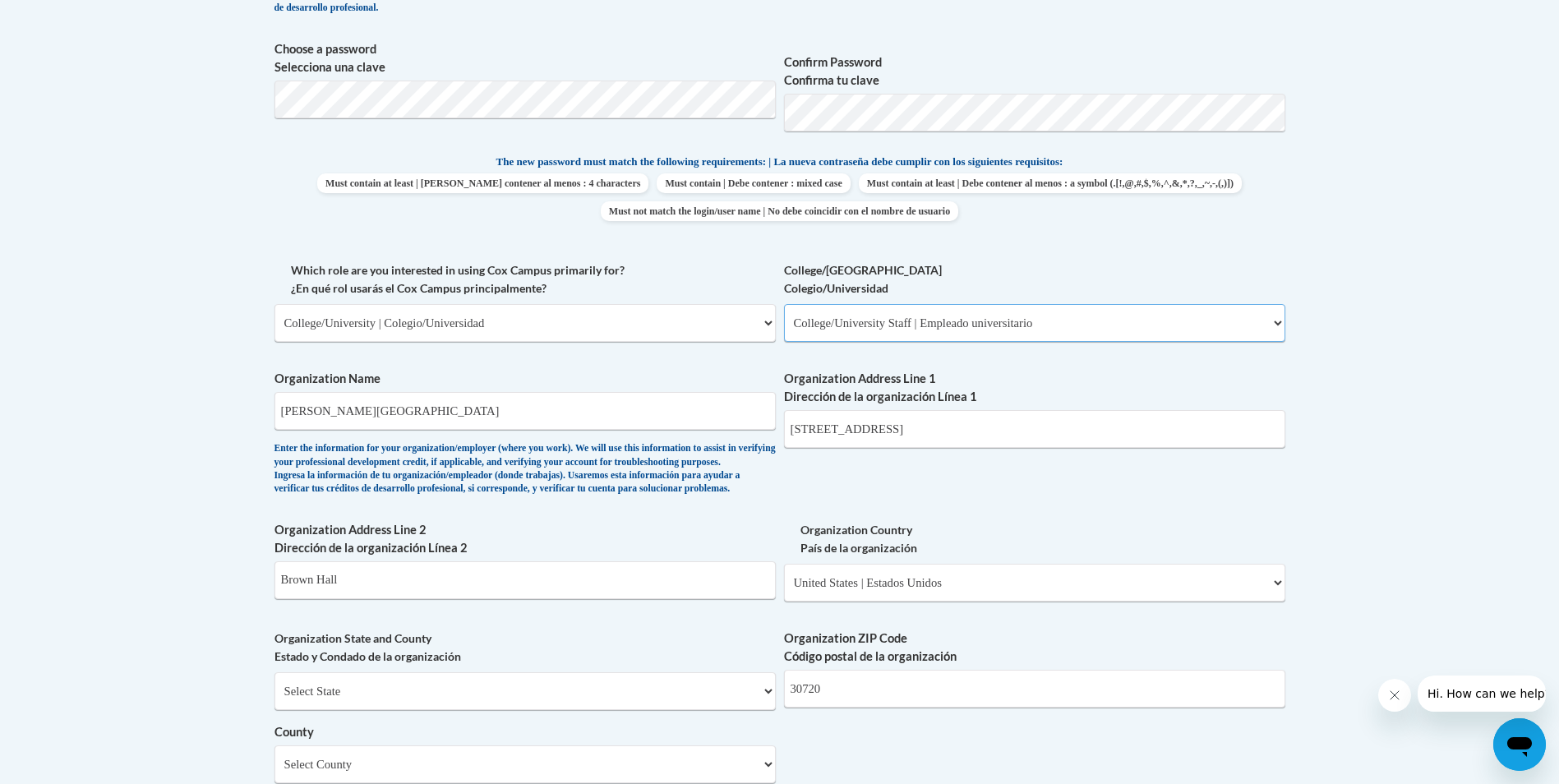
select select "null"
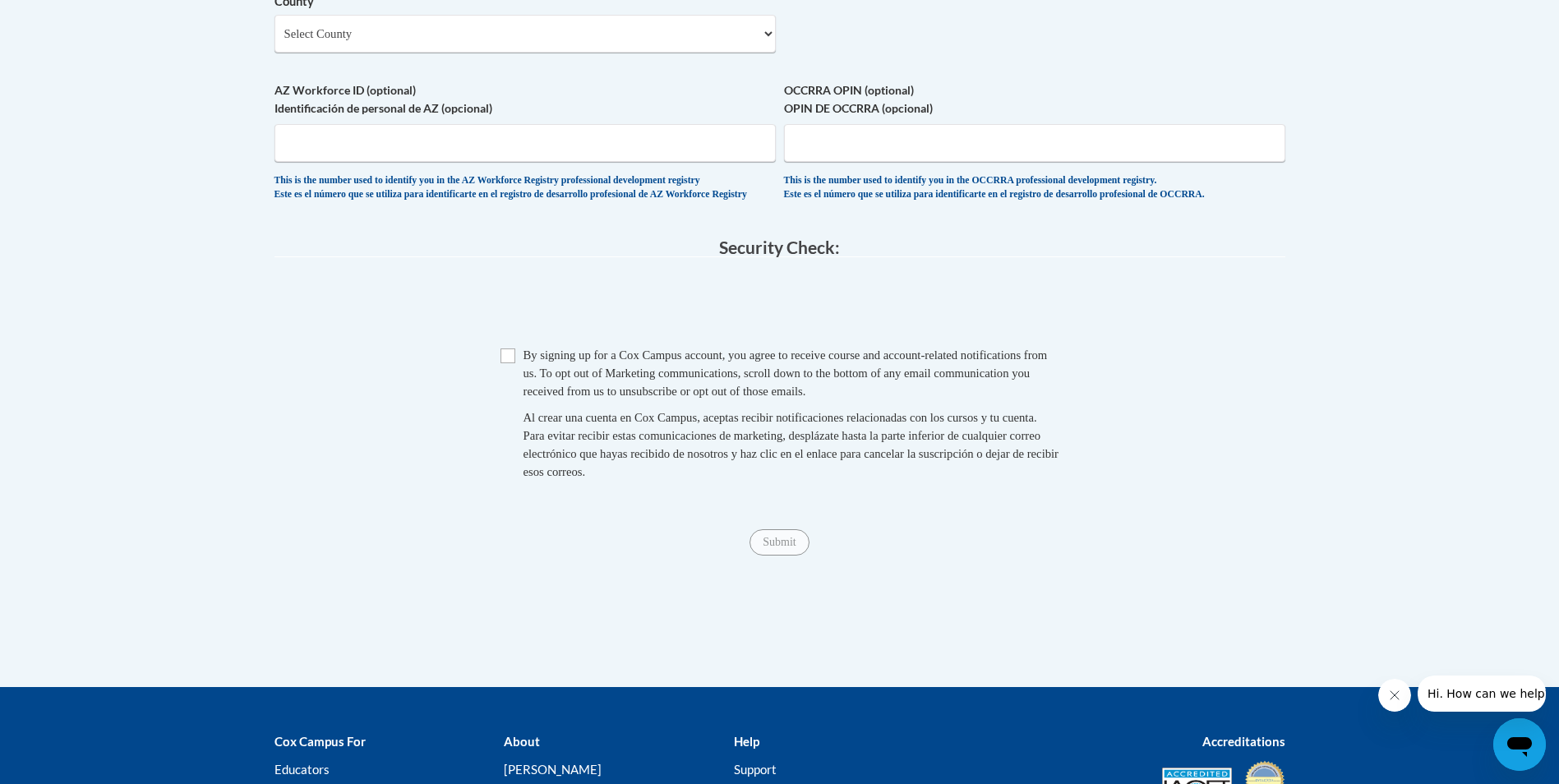
scroll to position [1480, 0]
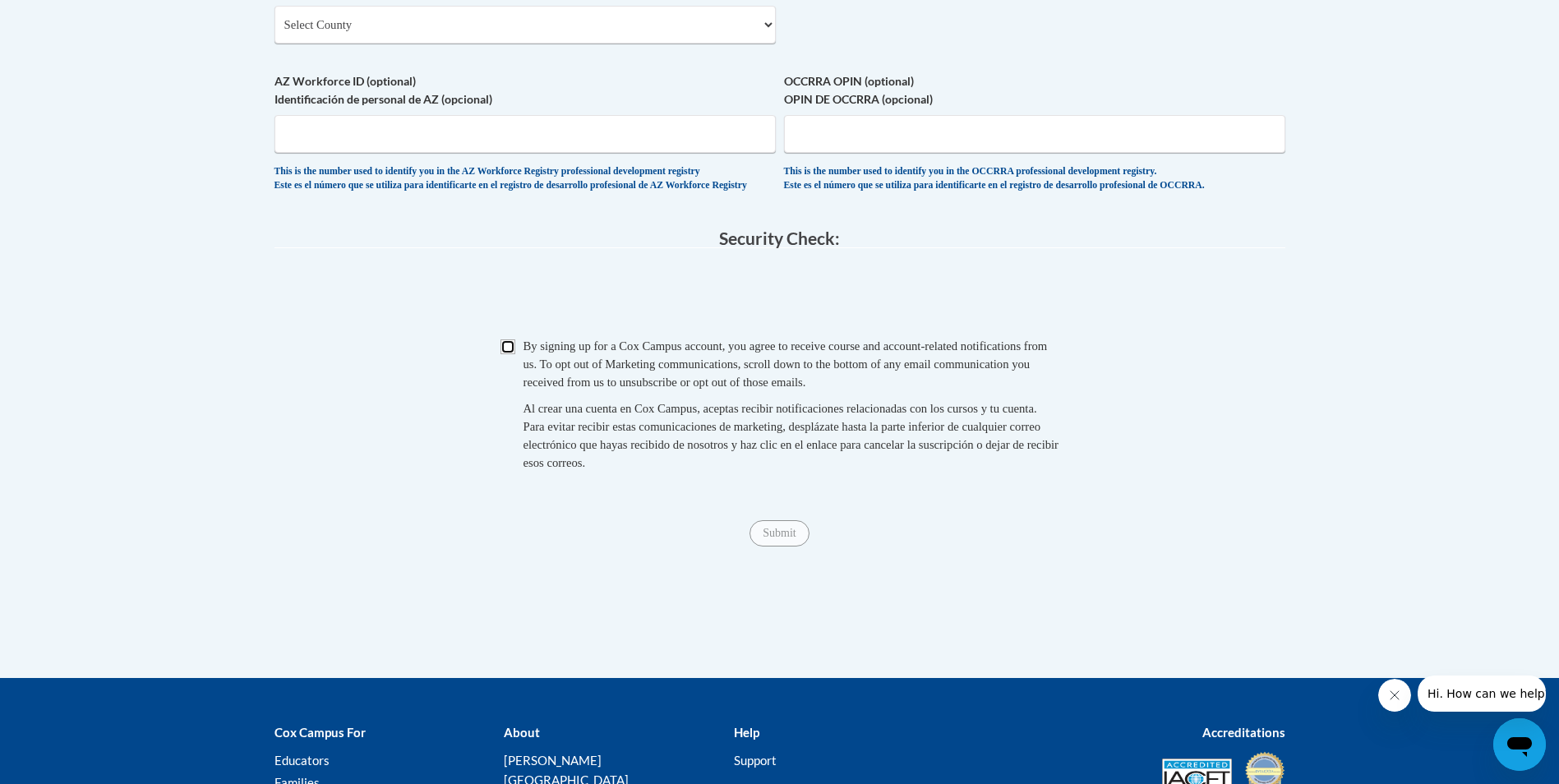
click at [513, 354] on input "Checkbox" at bounding box center [508, 347] width 15 height 15
checkbox input "true"
click at [766, 547] on input "Submit" at bounding box center [779, 534] width 59 height 26
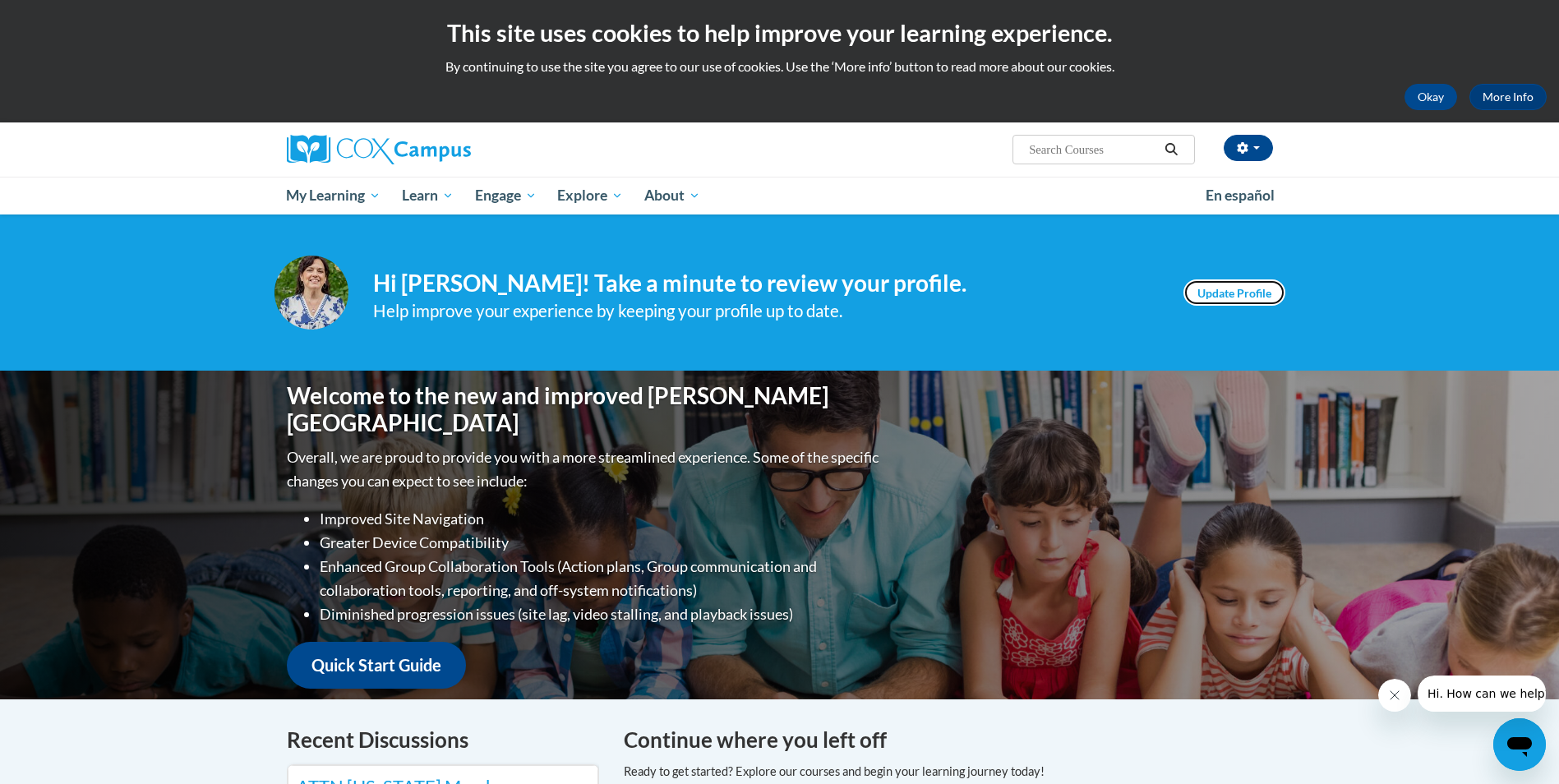
click at [1244, 294] on link "Update Profile" at bounding box center [1235, 292] width 102 height 26
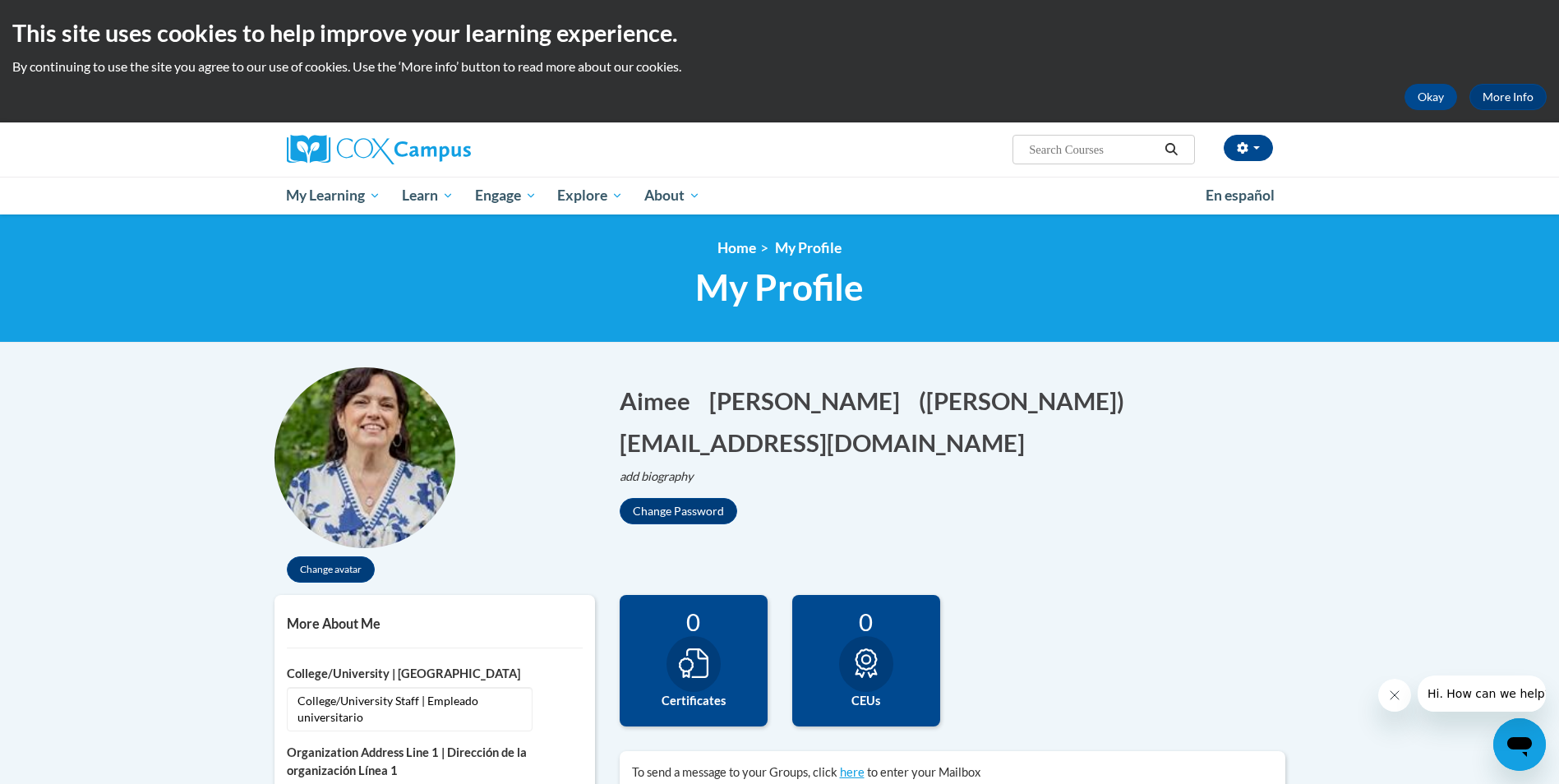
click at [388, 493] on img at bounding box center [365, 458] width 181 height 181
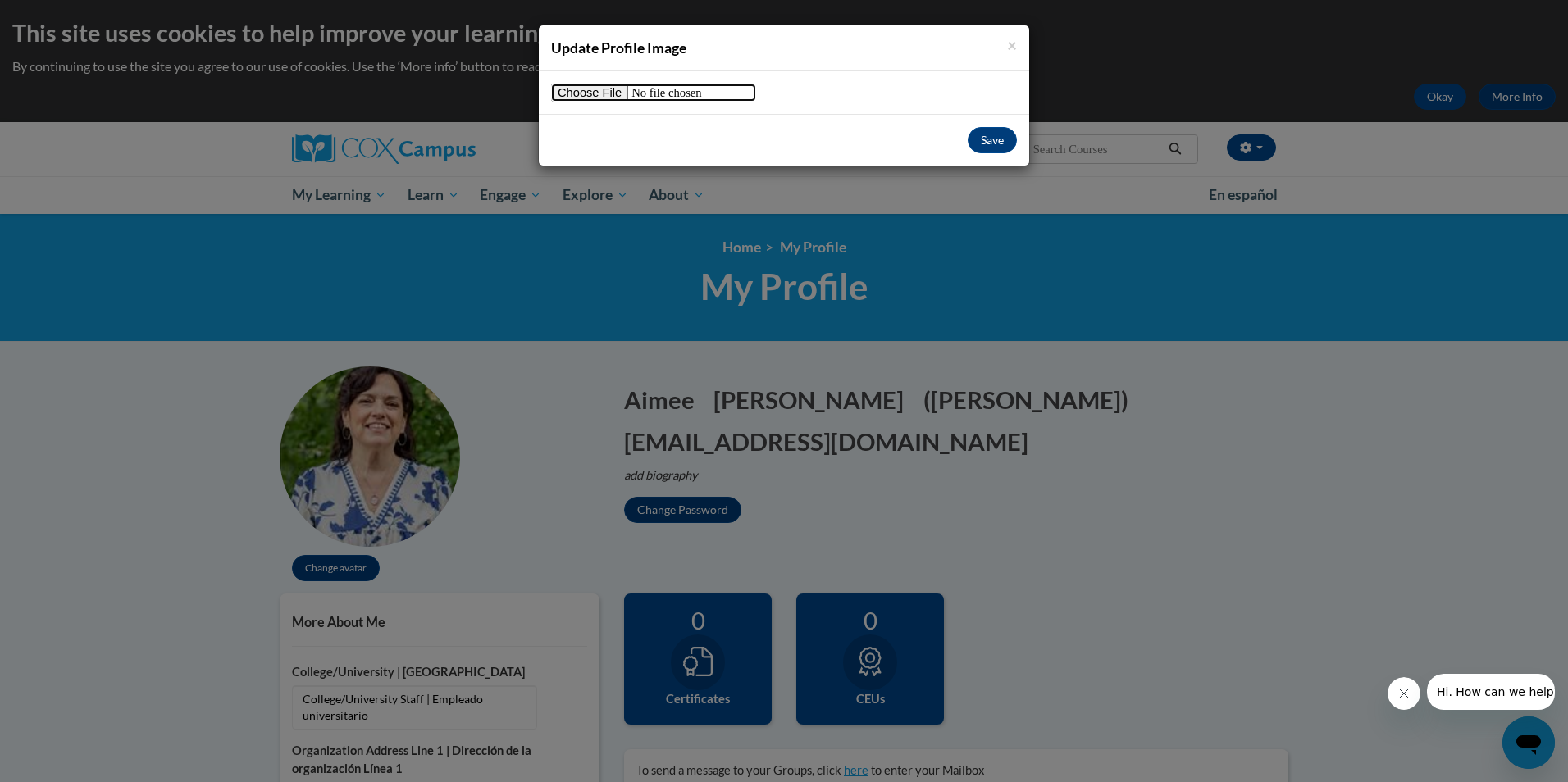
click at [609, 89] on input "file" at bounding box center [654, 93] width 205 height 18
click at [584, 98] on input "file" at bounding box center [654, 93] width 205 height 18
type input "C:\fakepath\ACribbs.jpg"
click at [997, 147] on button "Save" at bounding box center [993, 140] width 49 height 26
click at [993, 144] on button "Save" at bounding box center [993, 140] width 49 height 26
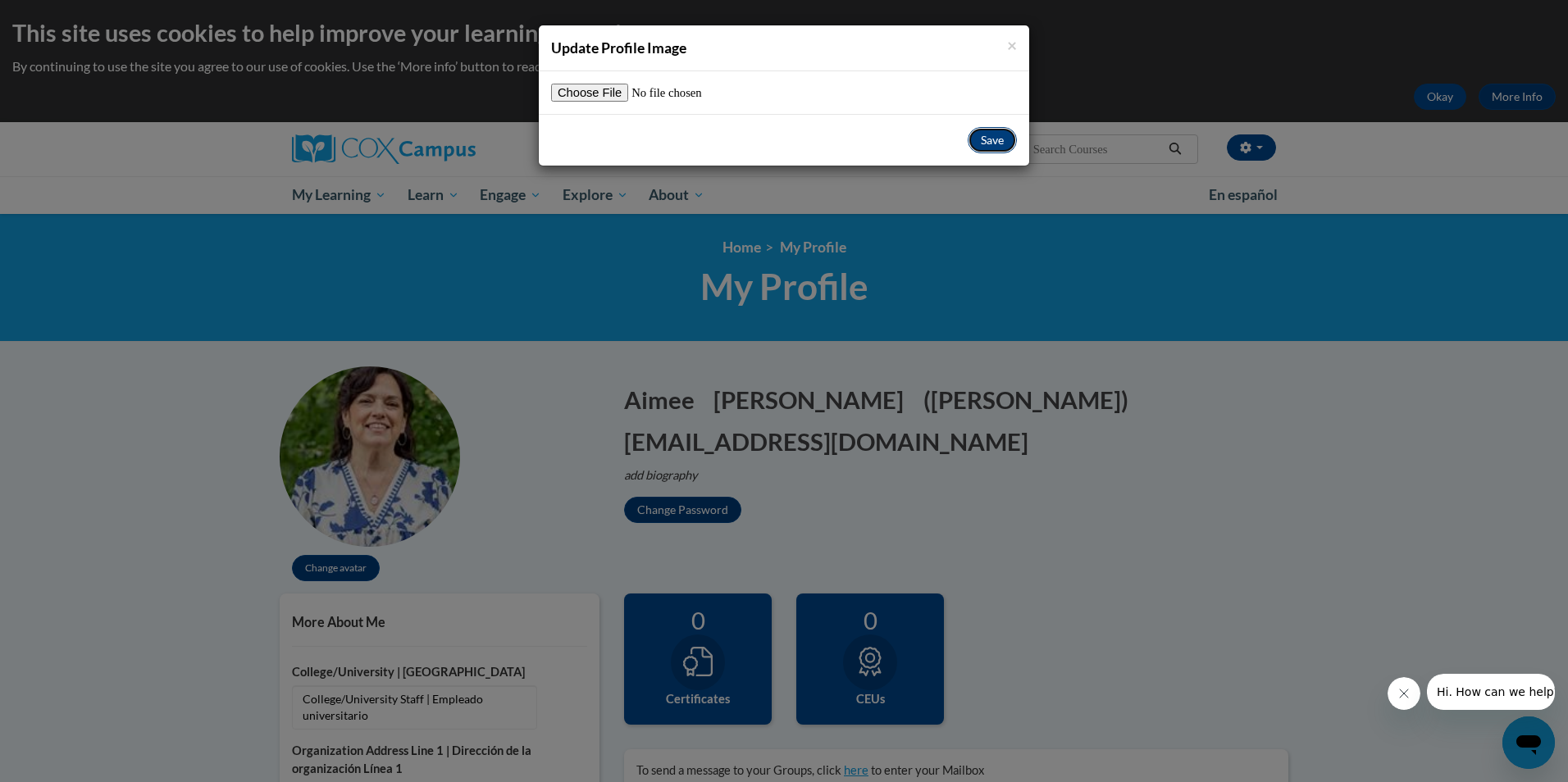
click at [994, 139] on button "Save" at bounding box center [993, 140] width 49 height 26
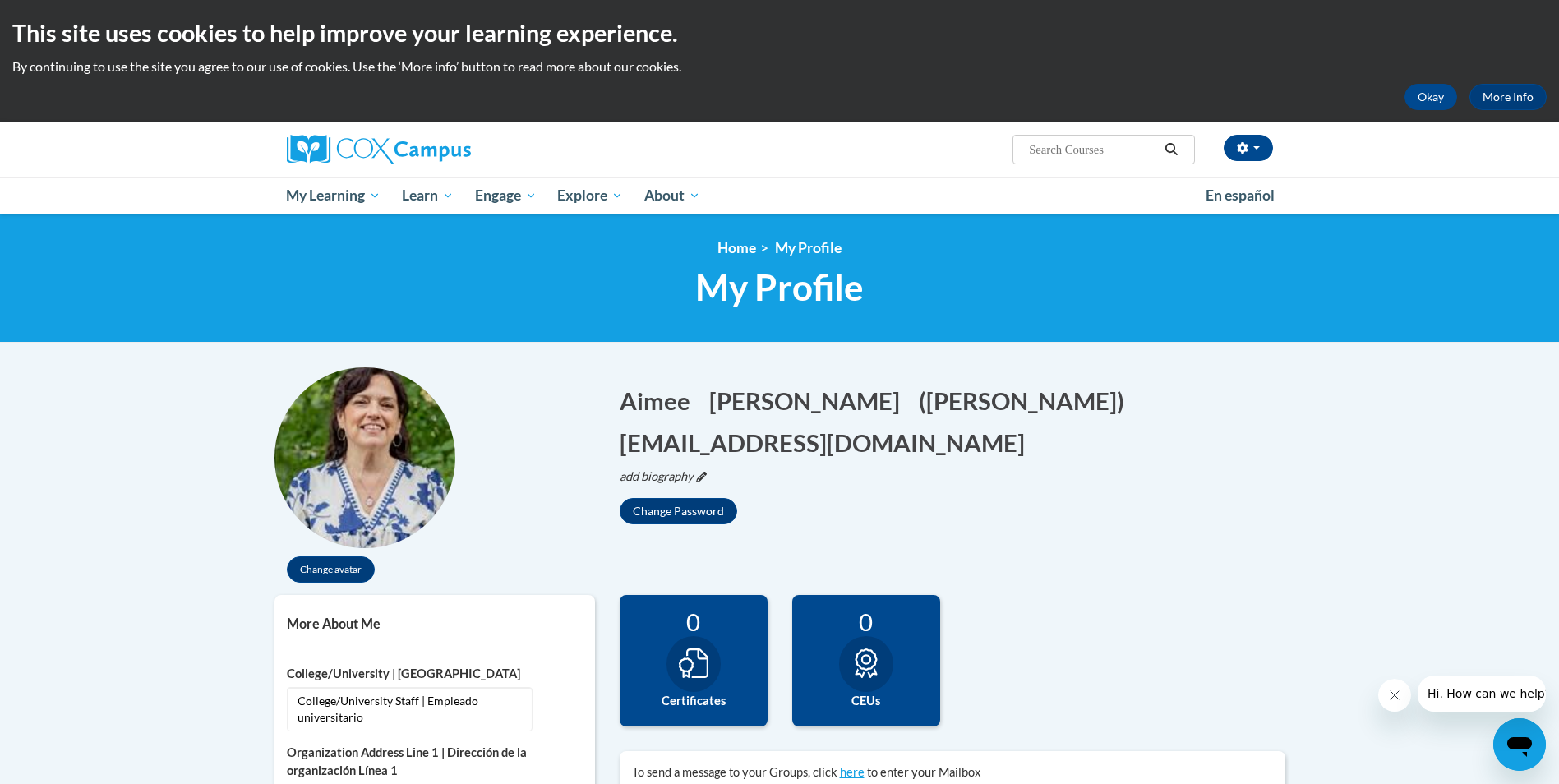
click at [701, 472] on icon "Edit biography" at bounding box center [701, 477] width 11 height 11
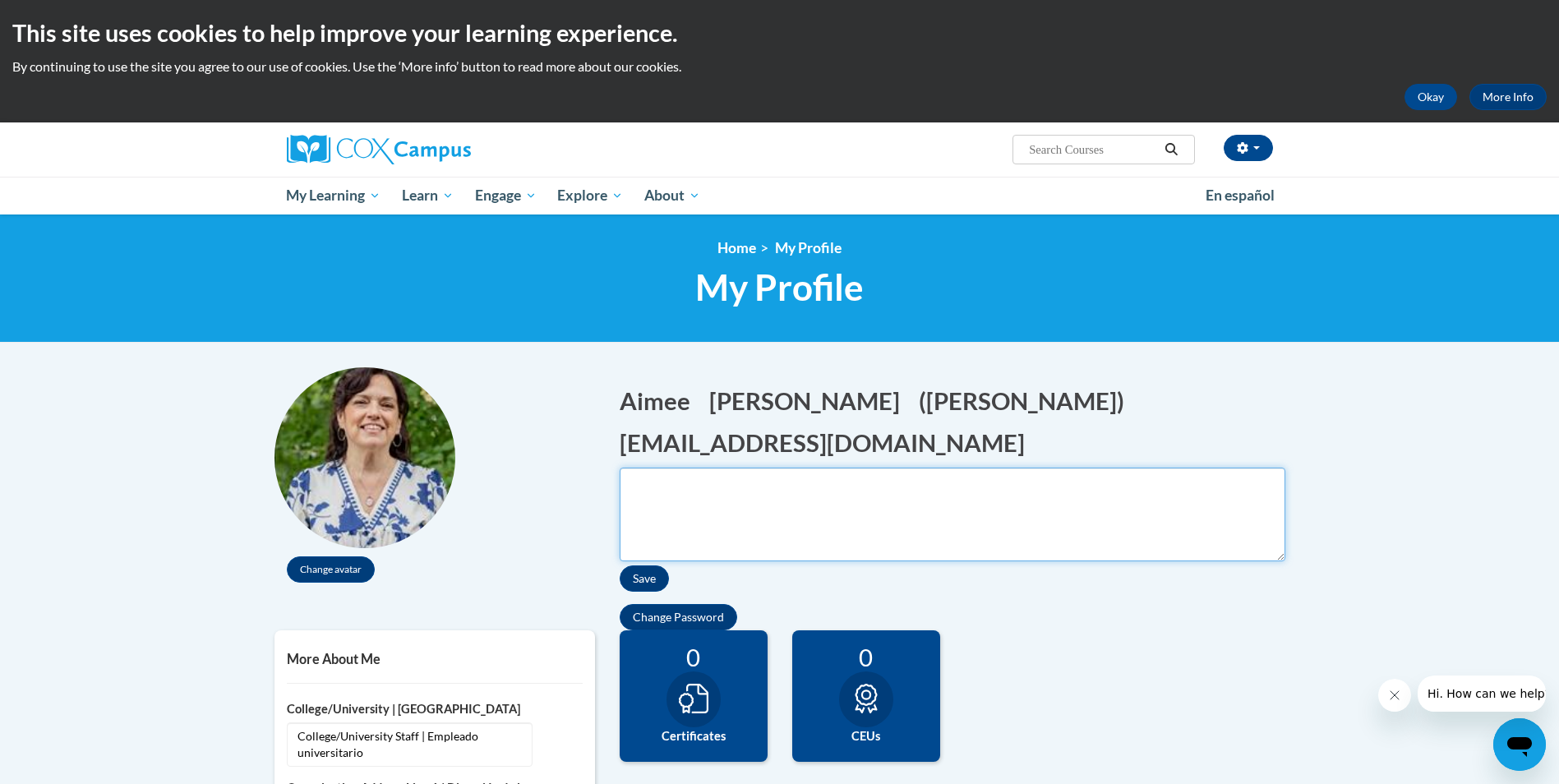
click at [693, 468] on textarea "Biography" at bounding box center [953, 515] width 665 height 94
type textarea "Associate Professor of Education Dalton State College"
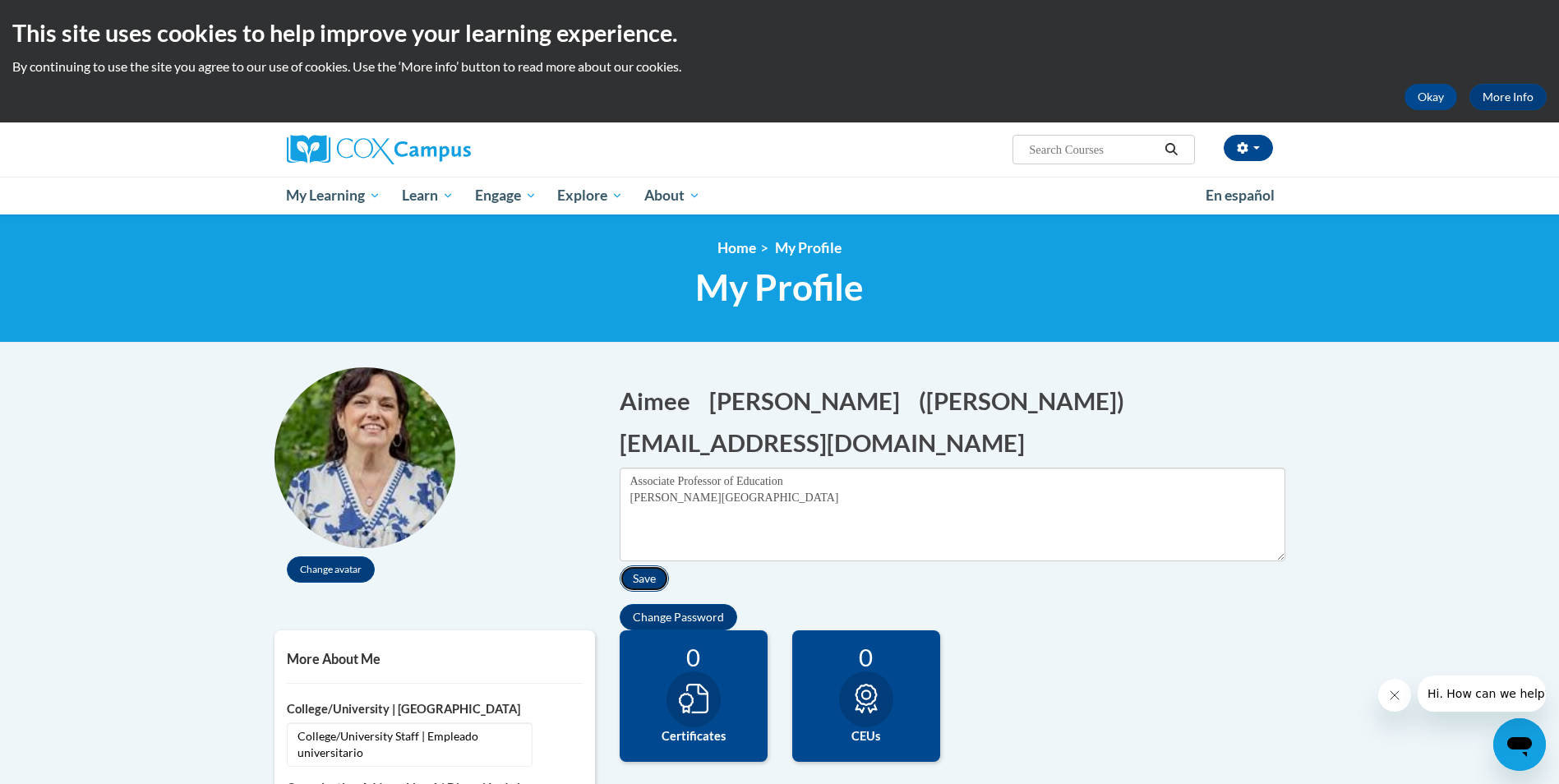
click at [651, 566] on button "Save" at bounding box center [645, 579] width 49 height 26
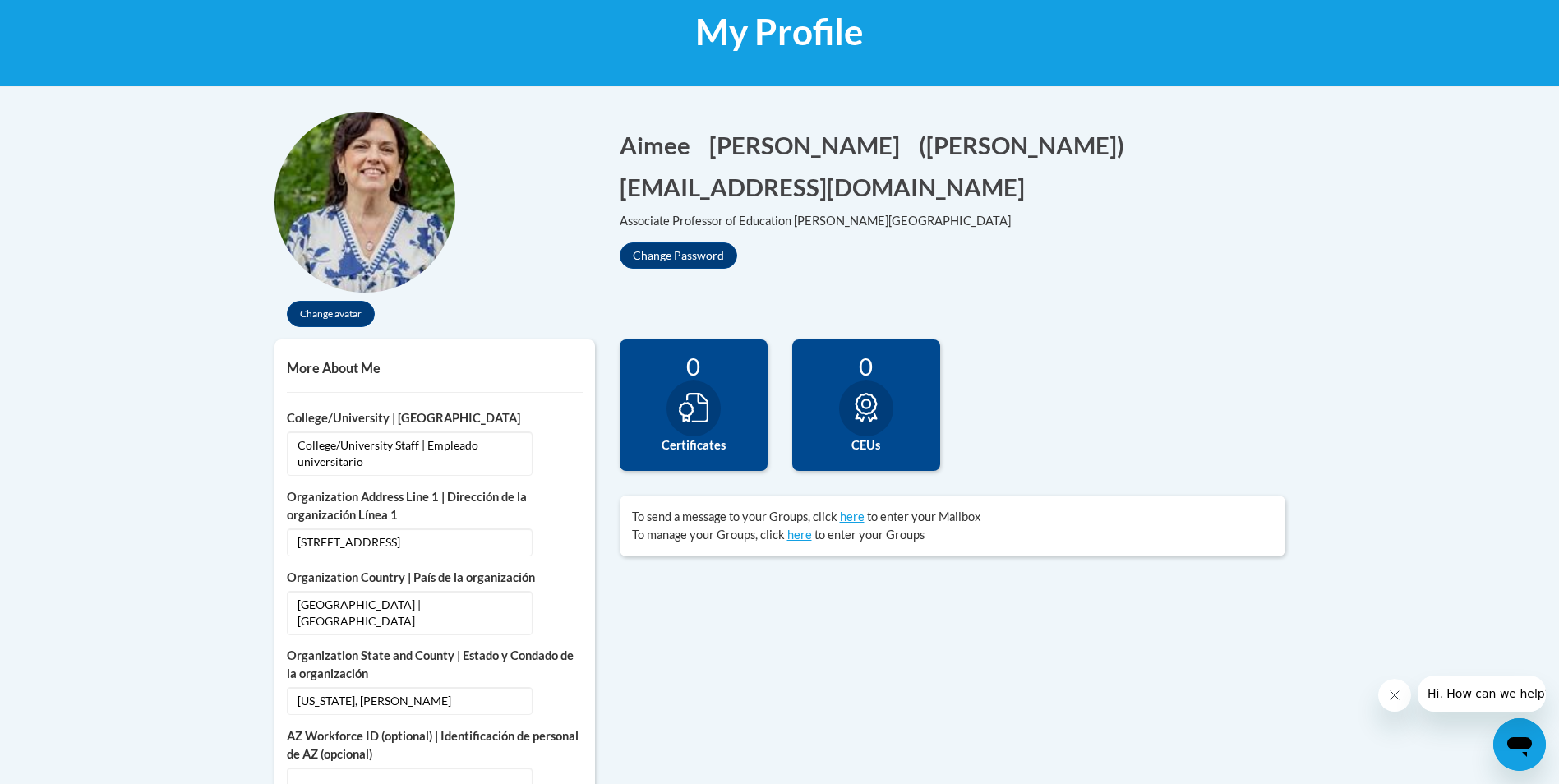
scroll to position [82, 0]
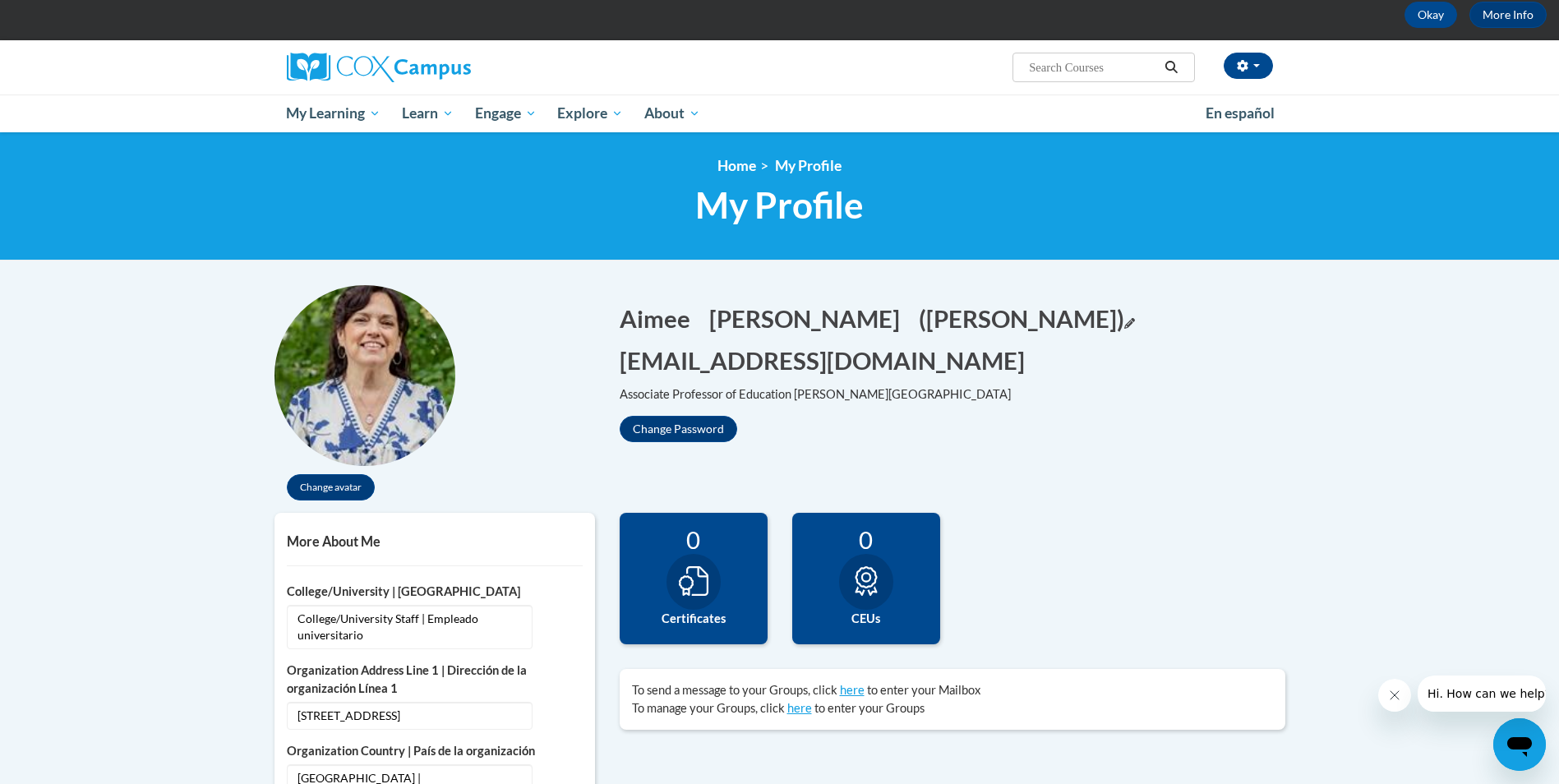
click at [814, 302] on div "Aimee Edit Screen Name Aimee Save Cribbs Edit Screen Name Cribbs Save (Aimee Cr…" at bounding box center [953, 363] width 690 height 157
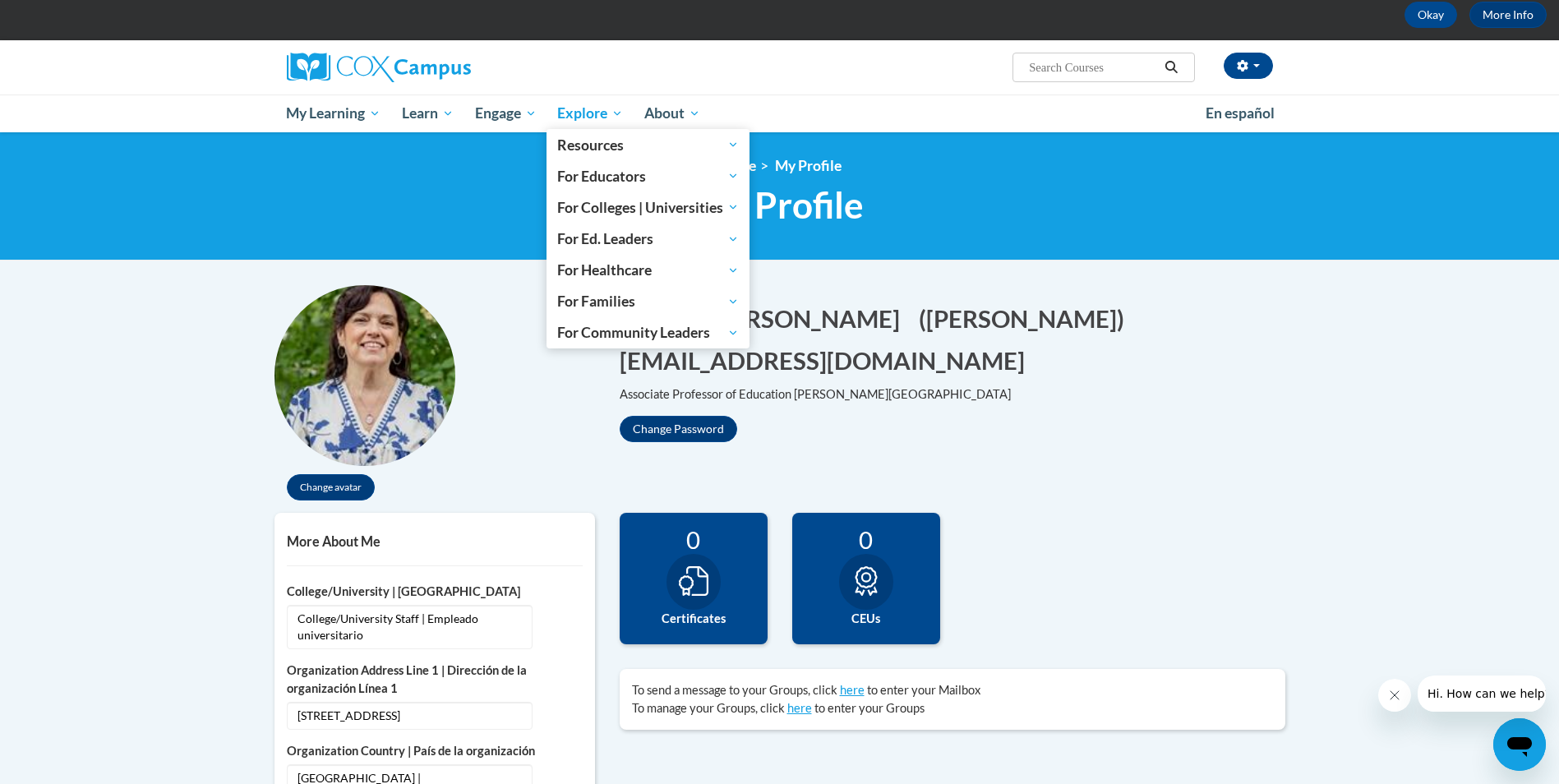
click at [577, 115] on span "Explore" at bounding box center [590, 114] width 66 height 20
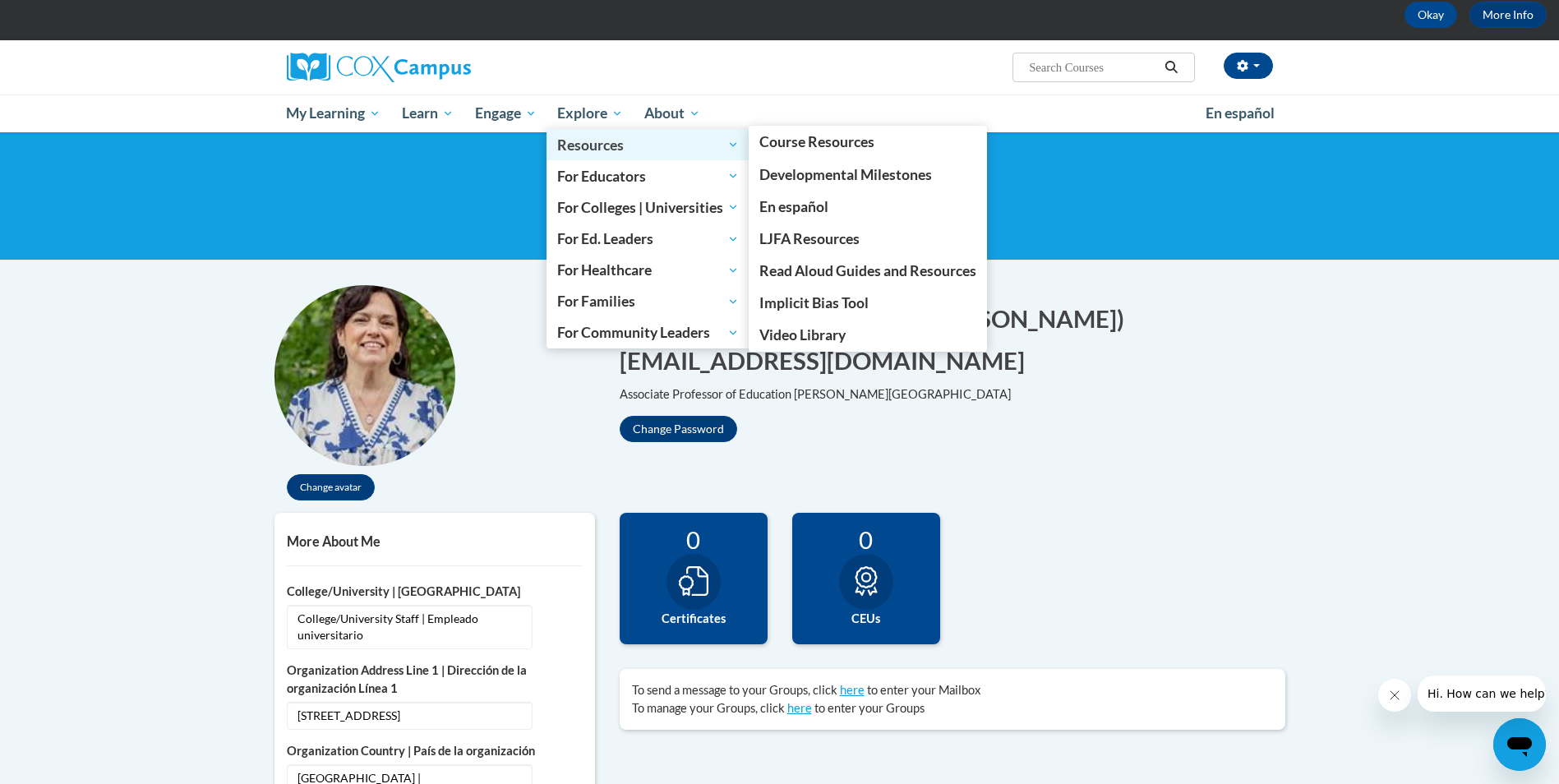
click at [581, 145] on span "Resources" at bounding box center [648, 145] width 182 height 20
click at [813, 267] on span "Read Aloud Guides and Resources" at bounding box center [868, 270] width 217 height 17
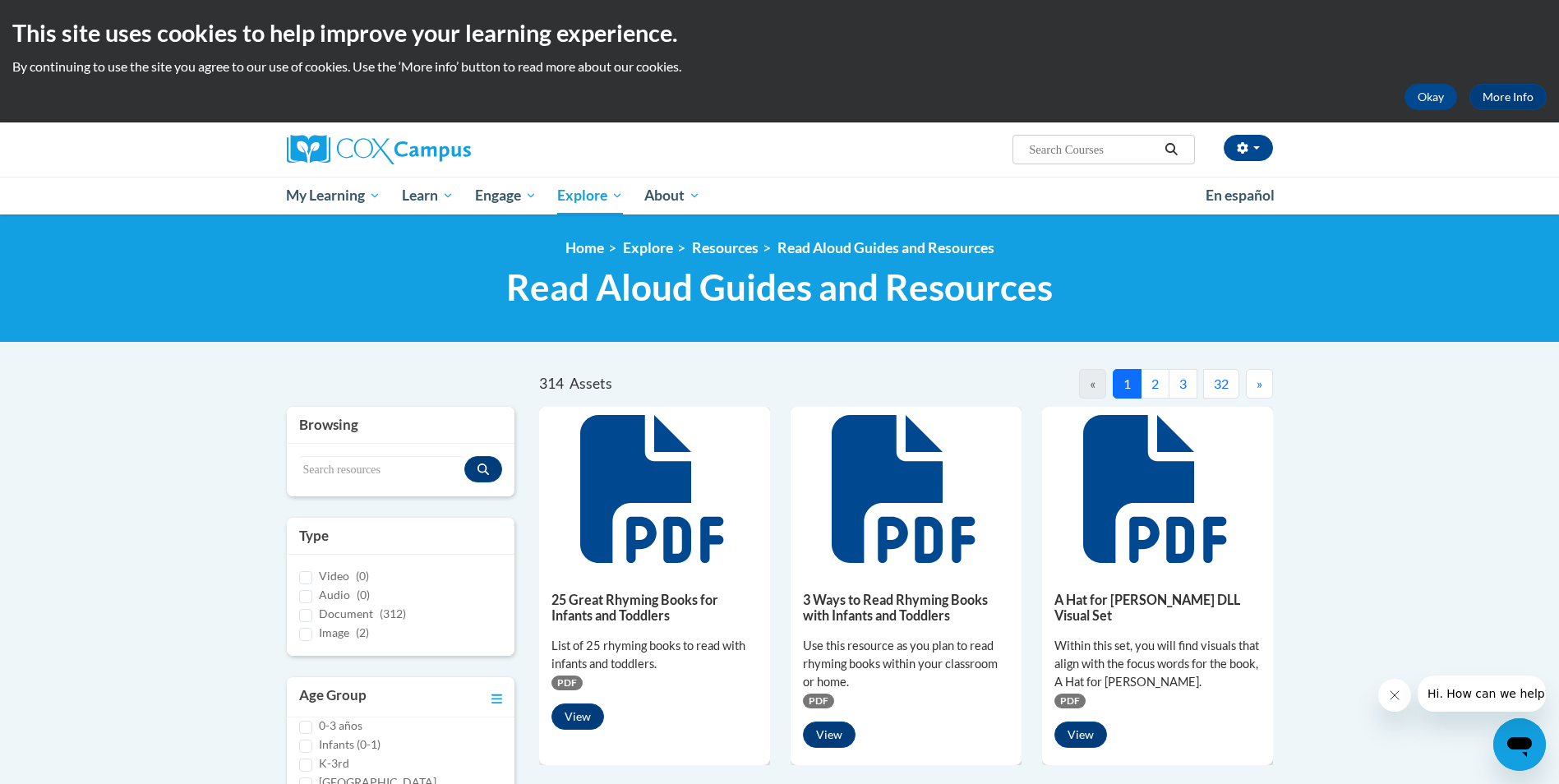
click at [385, 446] on div "Search resources" at bounding box center [400, 470] width 228 height 53
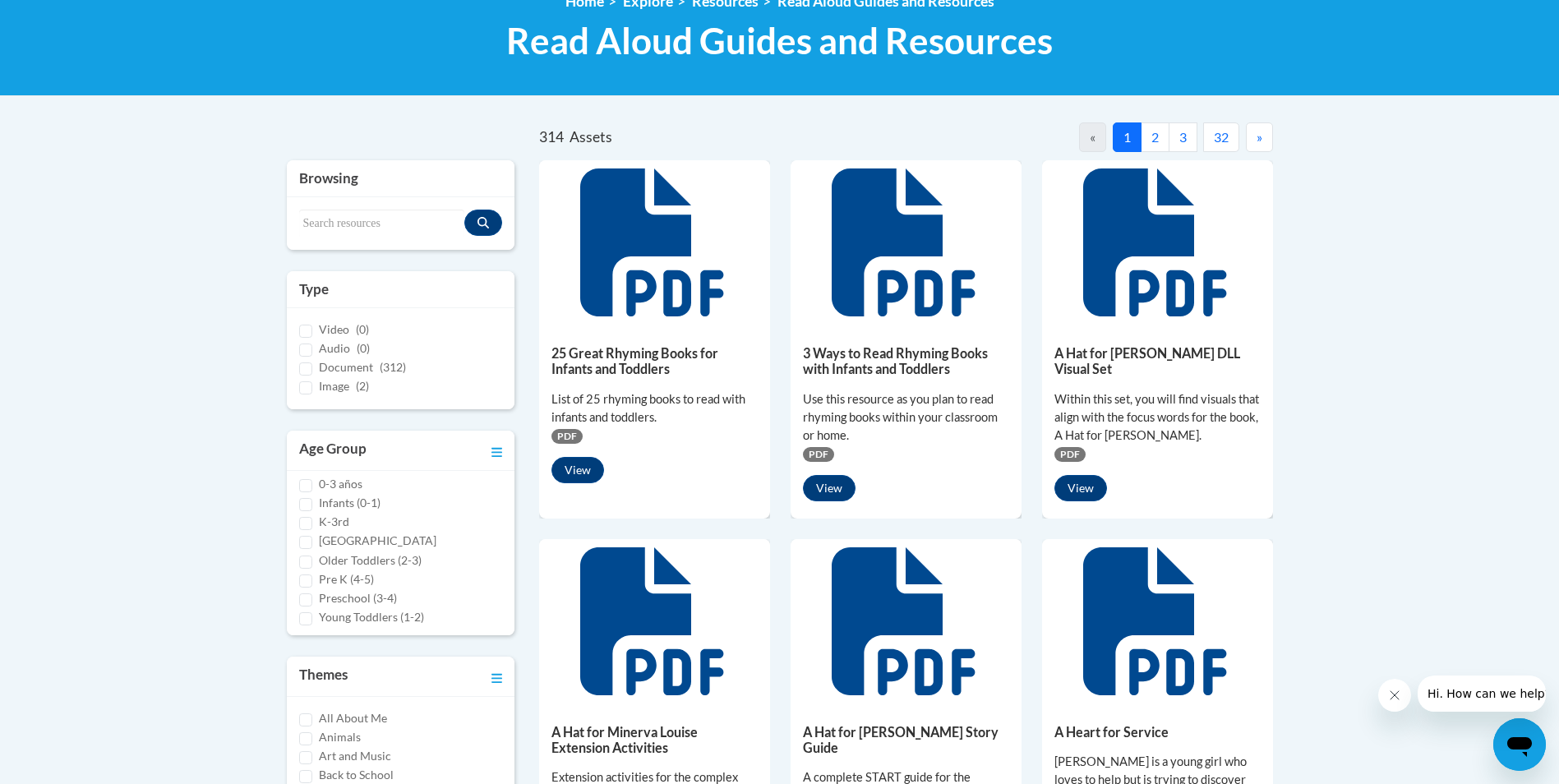
scroll to position [13, 0]
click at [352, 512] on div "K-3rd" at bounding box center [401, 517] width 204 height 18
click at [307, 524] on input "K-3rd" at bounding box center [306, 519] width 13 height 13
checkbox input "true"
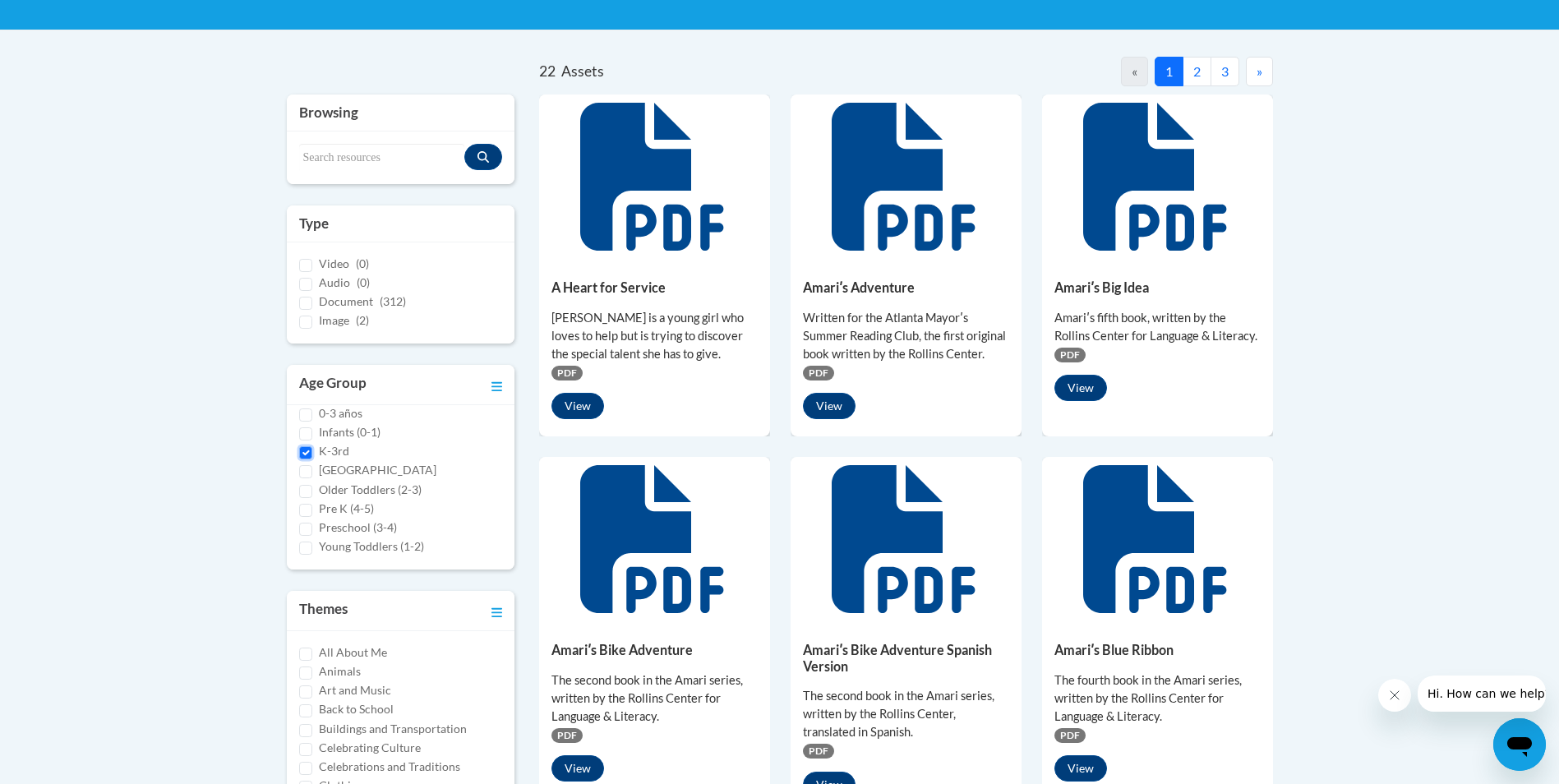
scroll to position [246, 0]
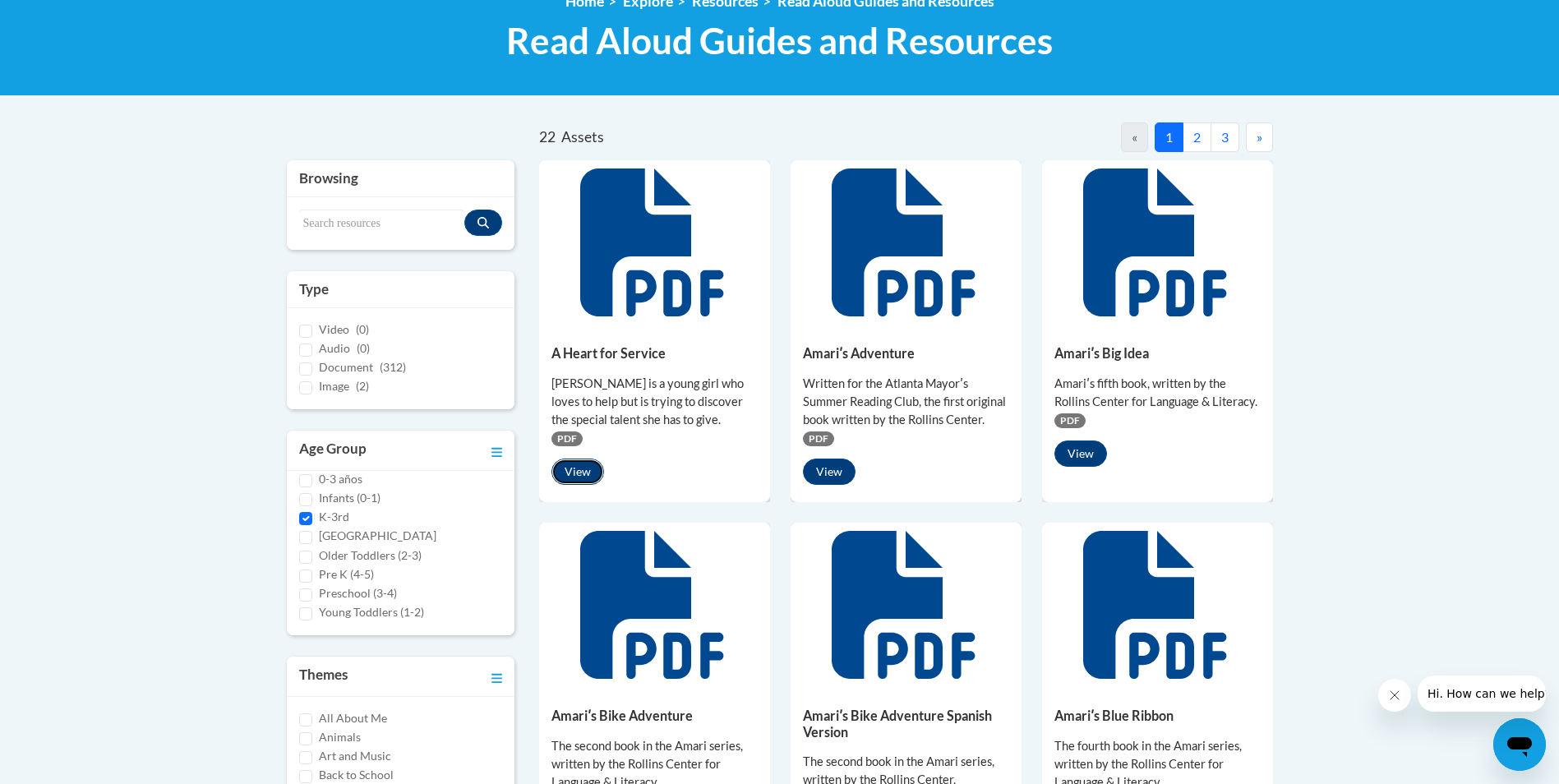
click at [582, 463] on button "View" at bounding box center [578, 472] width 53 height 26
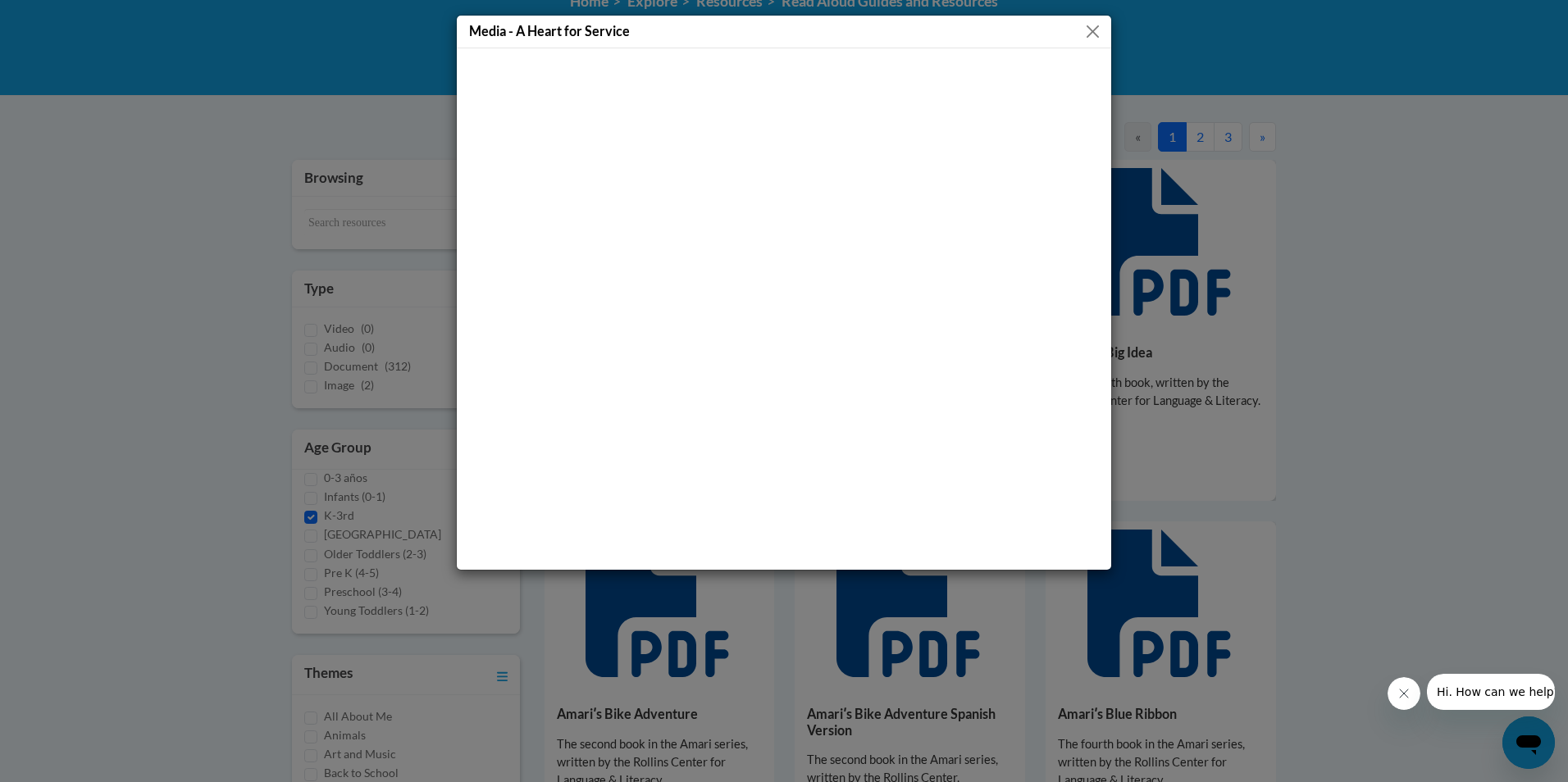
click at [1096, 30] on button "Close" at bounding box center [1093, 31] width 21 height 21
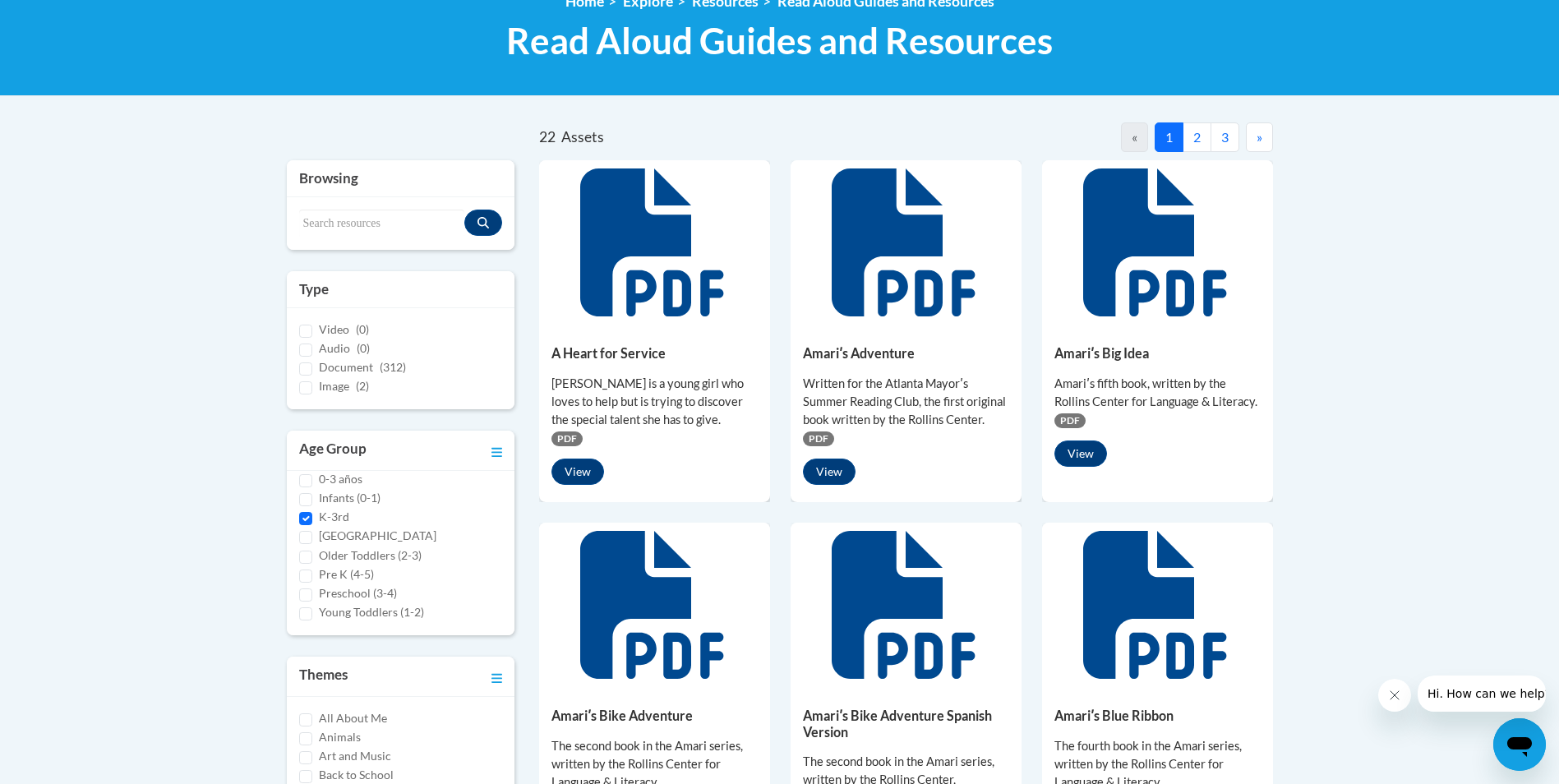
click at [404, 203] on div "Search resources" at bounding box center [400, 224] width 228 height 53
click at [492, 228] on button "Search resources" at bounding box center [483, 223] width 38 height 26
click at [408, 222] on input "Search resources" at bounding box center [382, 224] width 166 height 28
type input "multiple narrators"
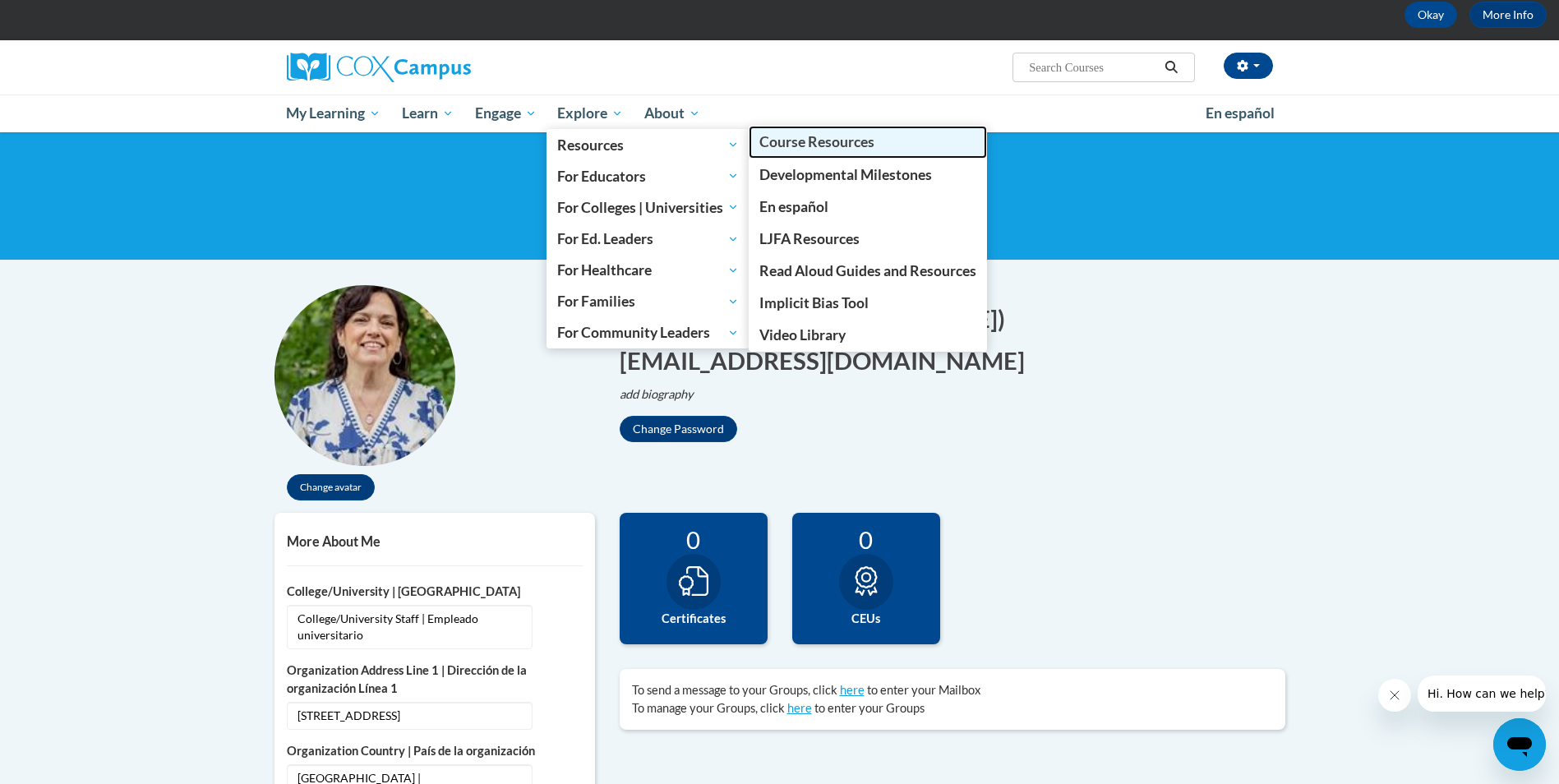
click at [779, 152] on link "Course Resources" at bounding box center [867, 142] width 238 height 32
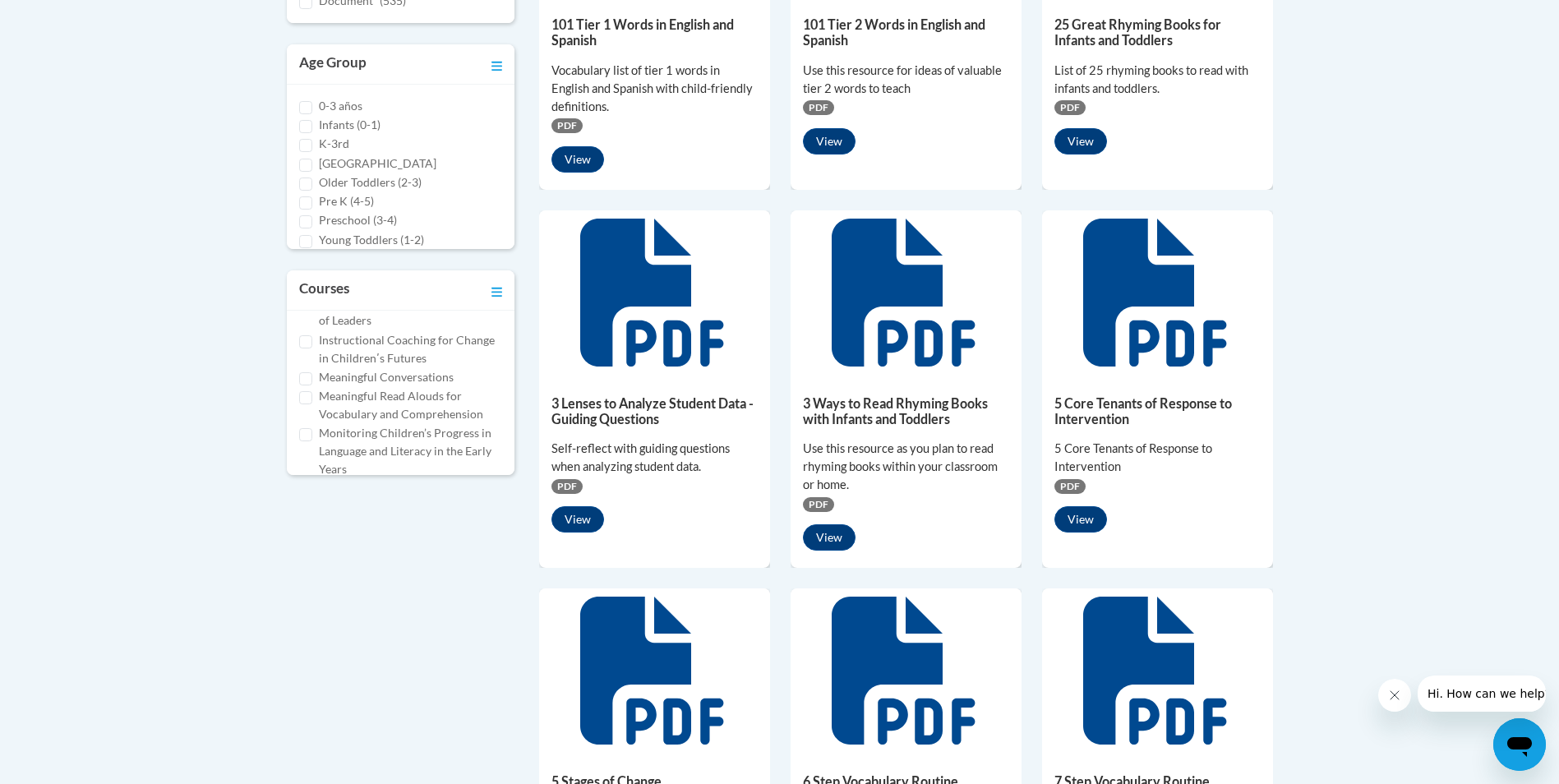
scroll to position [362, 0]
click at [310, 365] on input "Meaningful Read Alouds for Vocabulary and Comprehension" at bounding box center [306, 365] width 13 height 13
checkbox input "true"
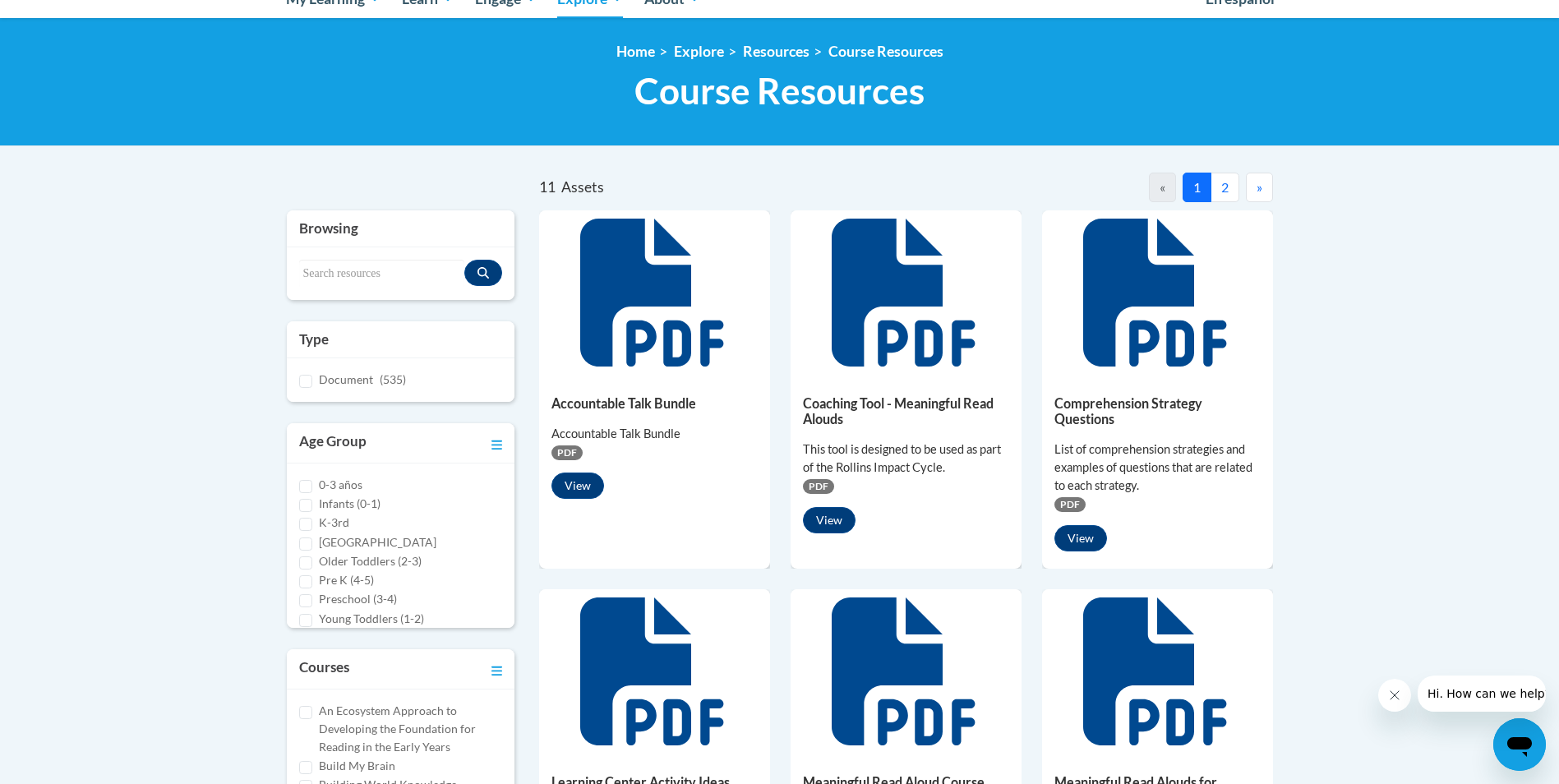
scroll to position [165, 0]
